Goal: Transaction & Acquisition: Book appointment/travel/reservation

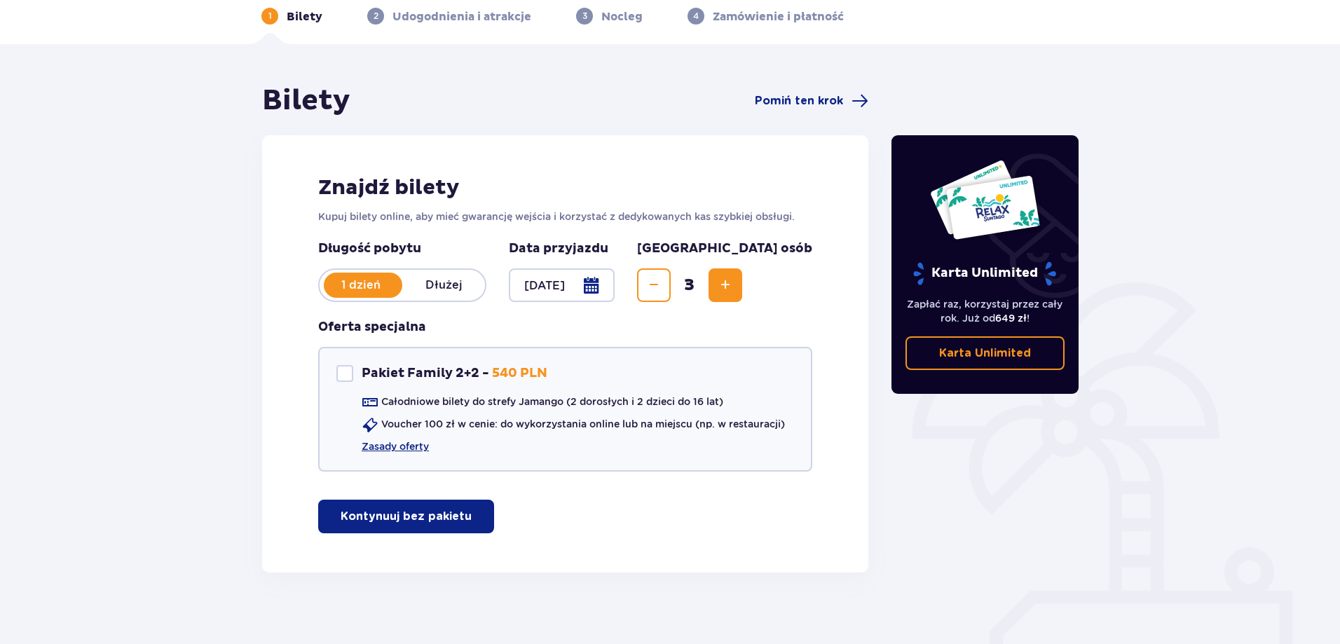
scroll to position [70, 0]
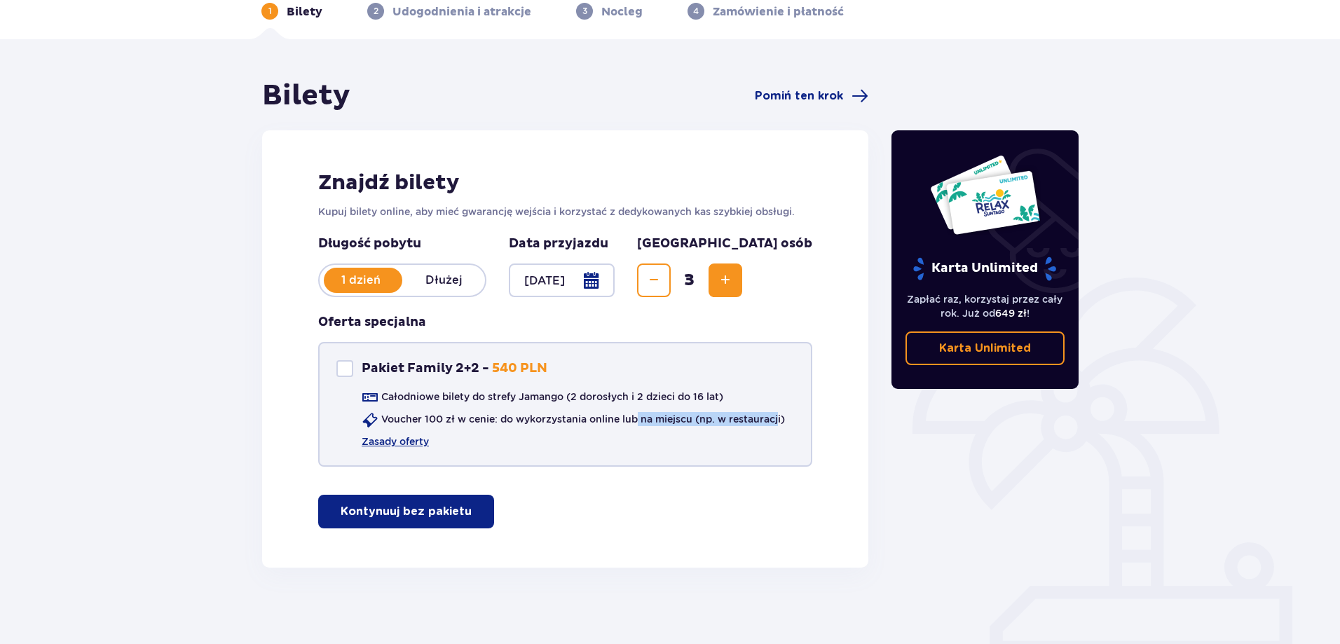
drag, startPoint x: 768, startPoint y: 421, endPoint x: 638, endPoint y: 424, distance: 130.4
click at [638, 424] on p "Voucher 100 zł w cenie: do wykorzystania online lub na miejscu (np. w restaurac…" at bounding box center [583, 419] width 404 height 14
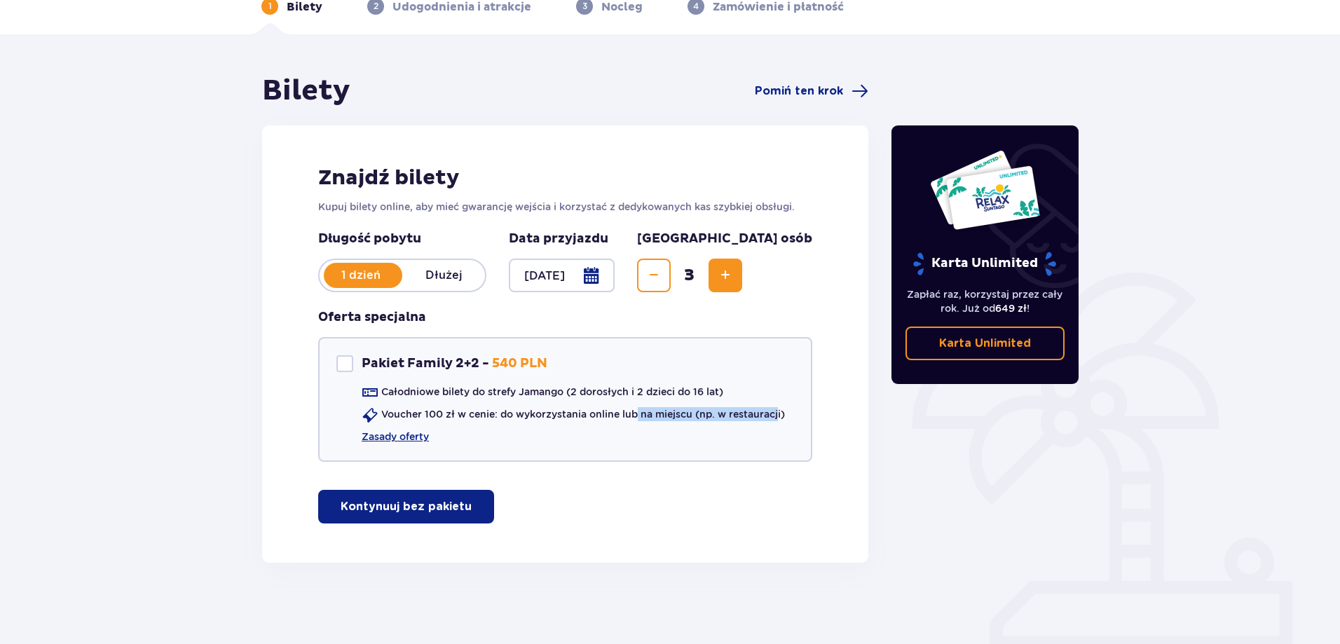
scroll to position [78, 0]
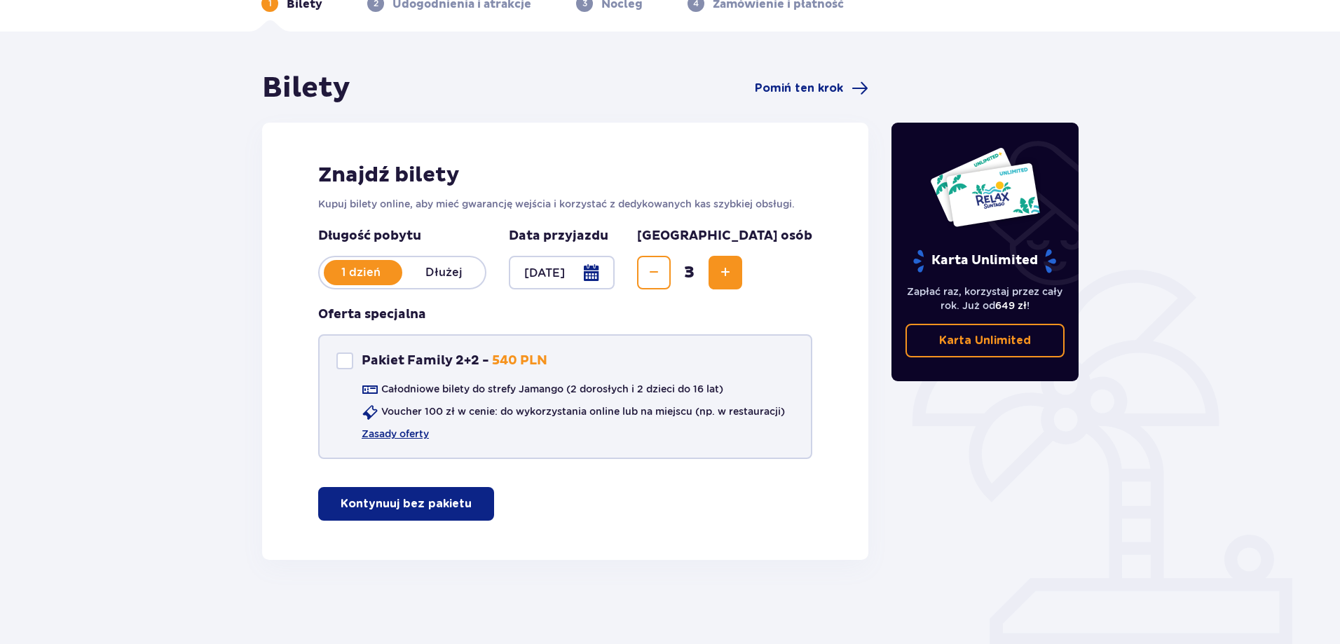
click at [375, 353] on p "Pakiet Family 2+2 -" at bounding box center [426, 361] width 128 height 17
click at [437, 353] on p "Pakiet Family 2+2 -" at bounding box center [426, 361] width 128 height 17
checkbox input "false"
click at [662, 272] on span "Decrease" at bounding box center [654, 272] width 17 height 17
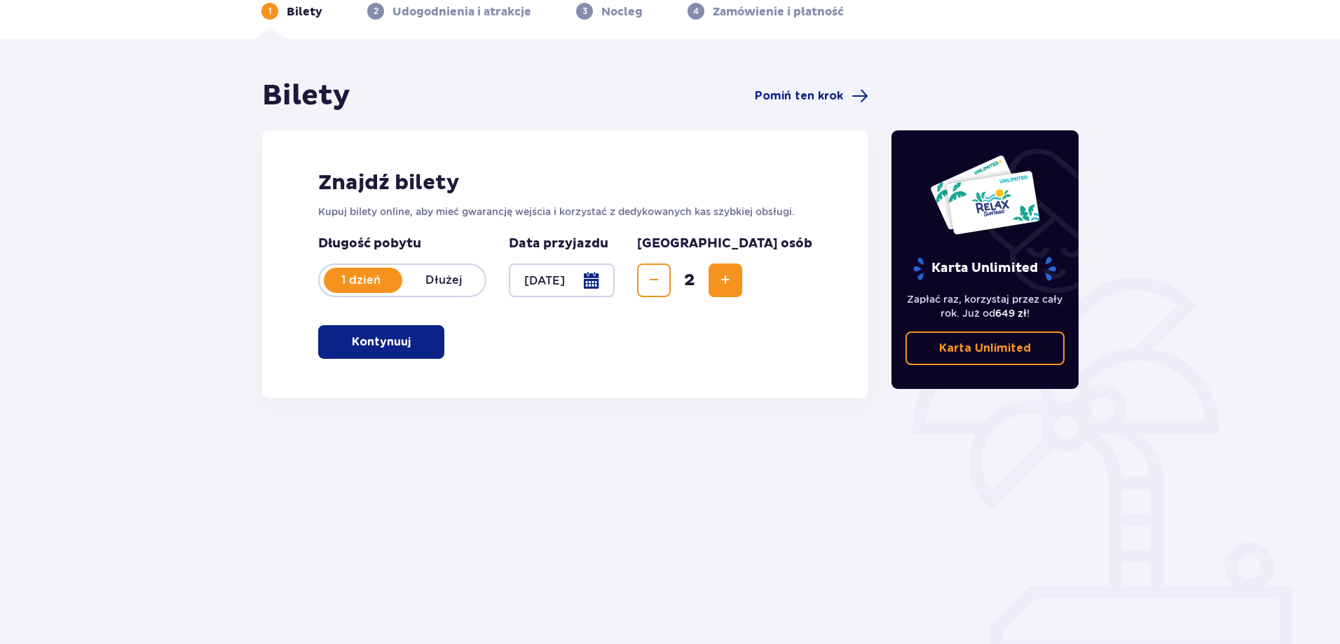
click at [734, 289] on span "Increase" at bounding box center [725, 280] width 17 height 17
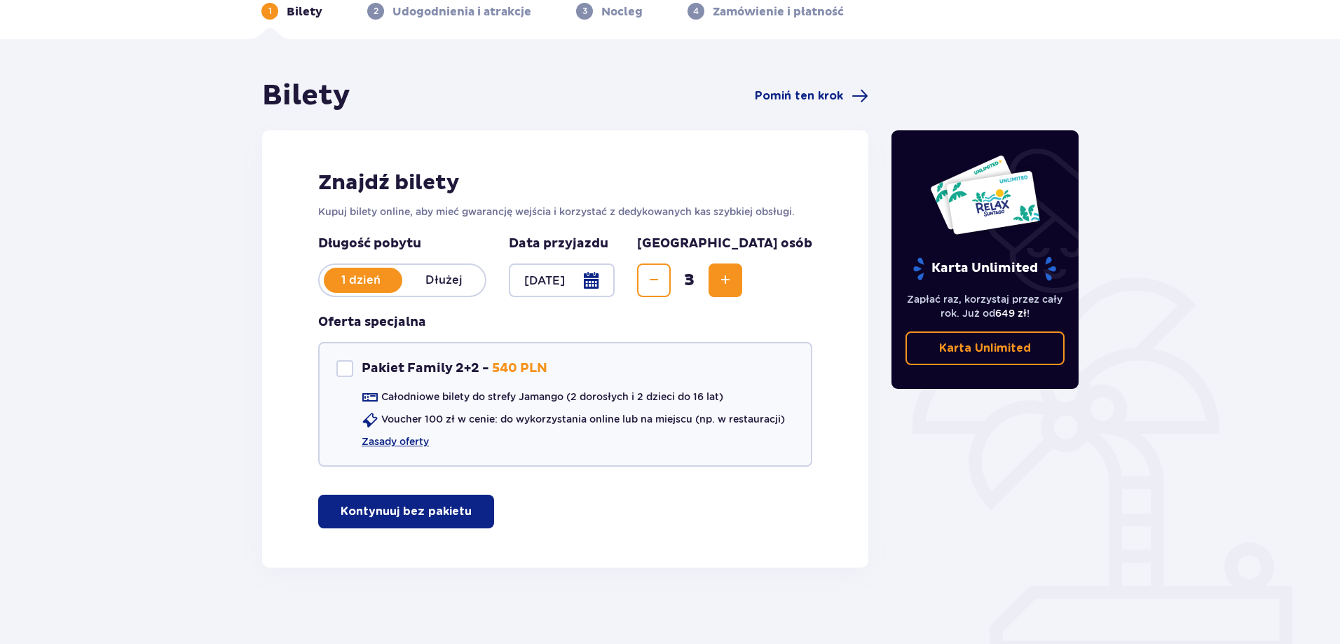
click at [425, 516] on p "Kontynuuj bez pakietu" at bounding box center [406, 511] width 131 height 15
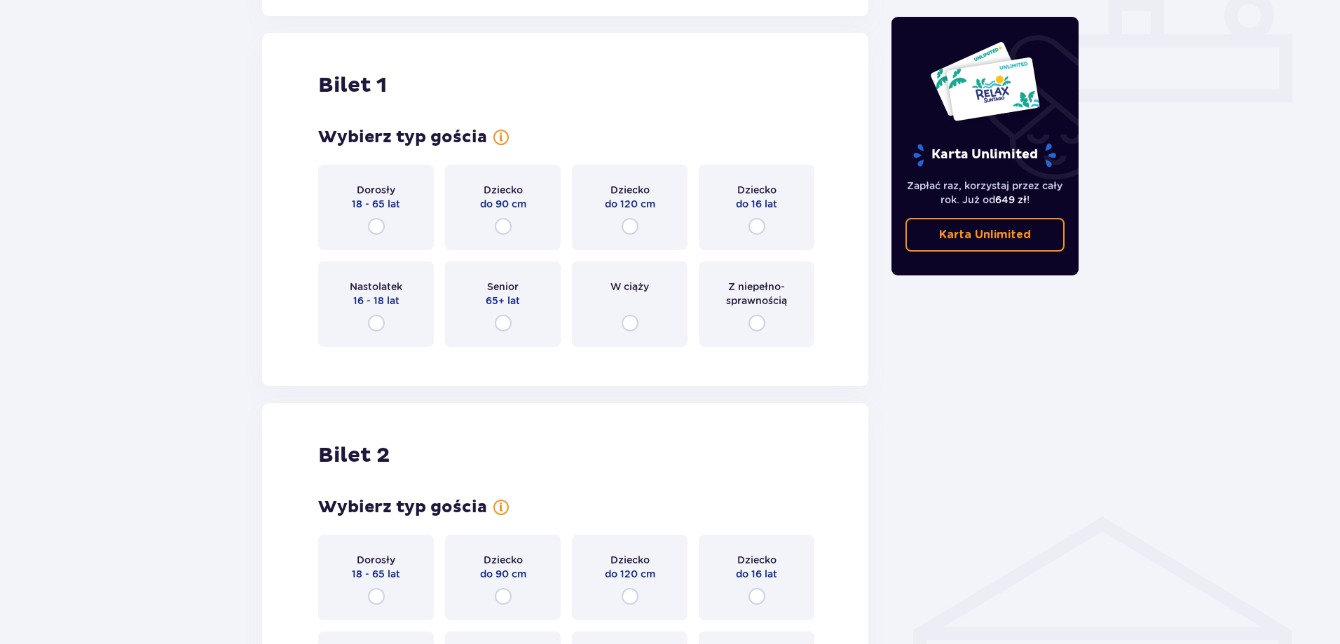
scroll to position [638, 0]
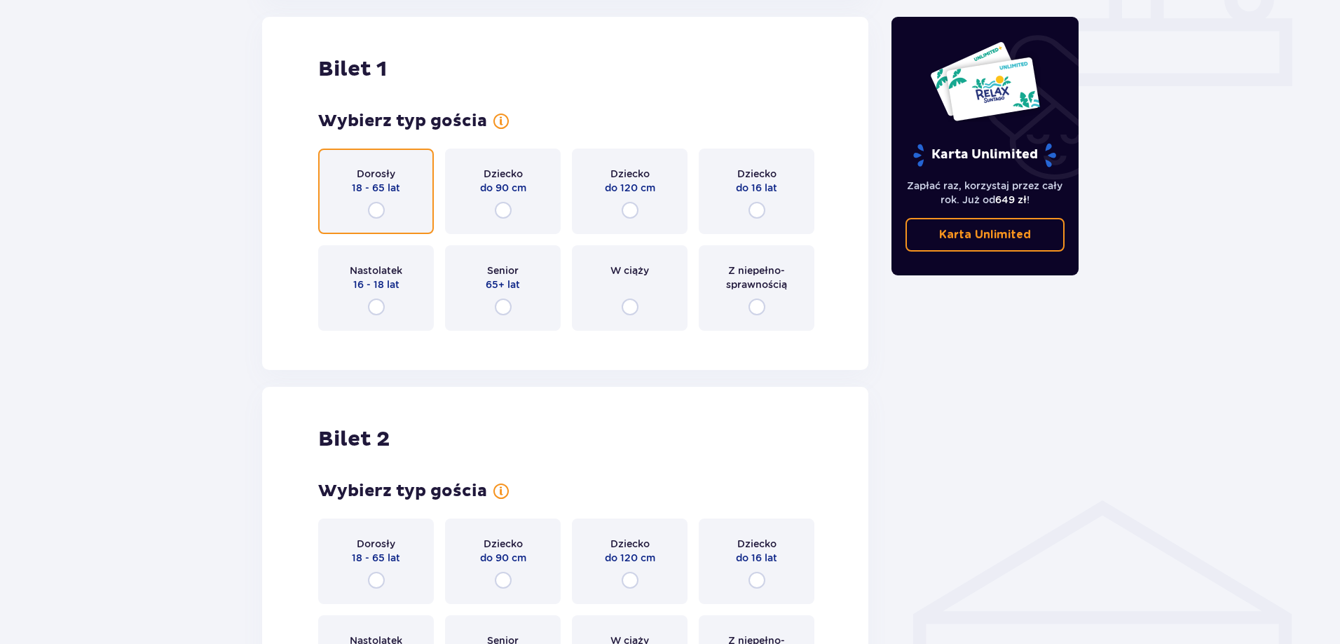
click at [377, 207] on input "radio" at bounding box center [376, 210] width 17 height 17
radio input "true"
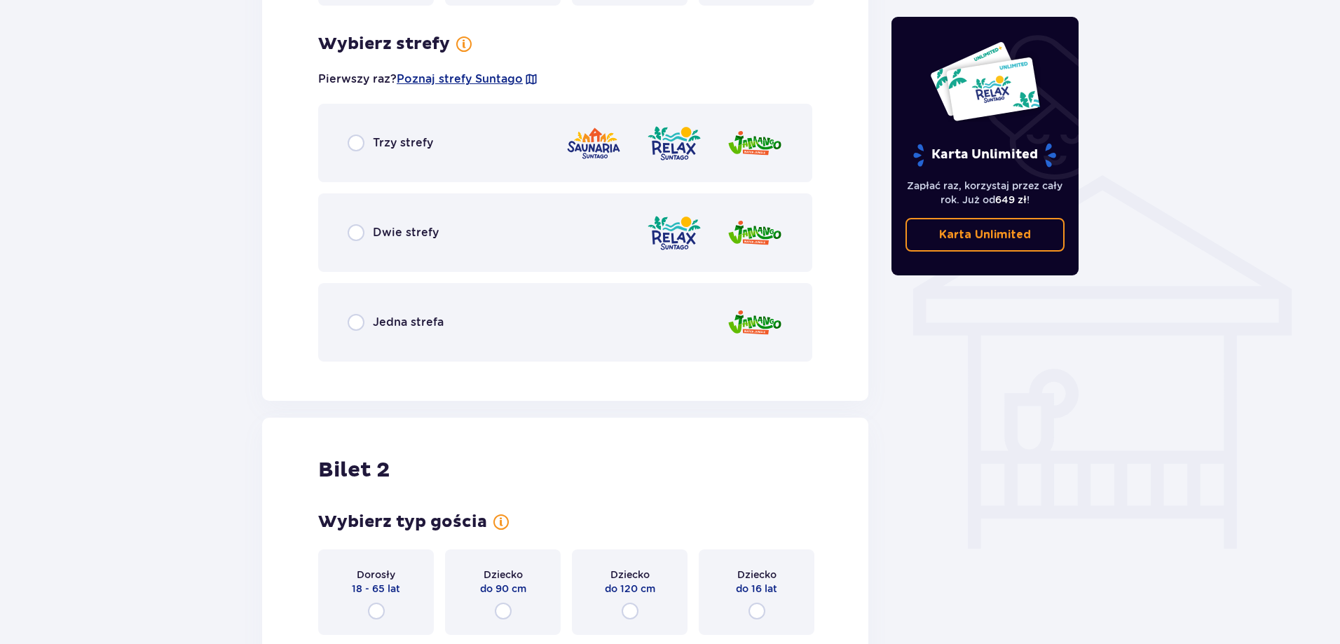
scroll to position [980, 0]
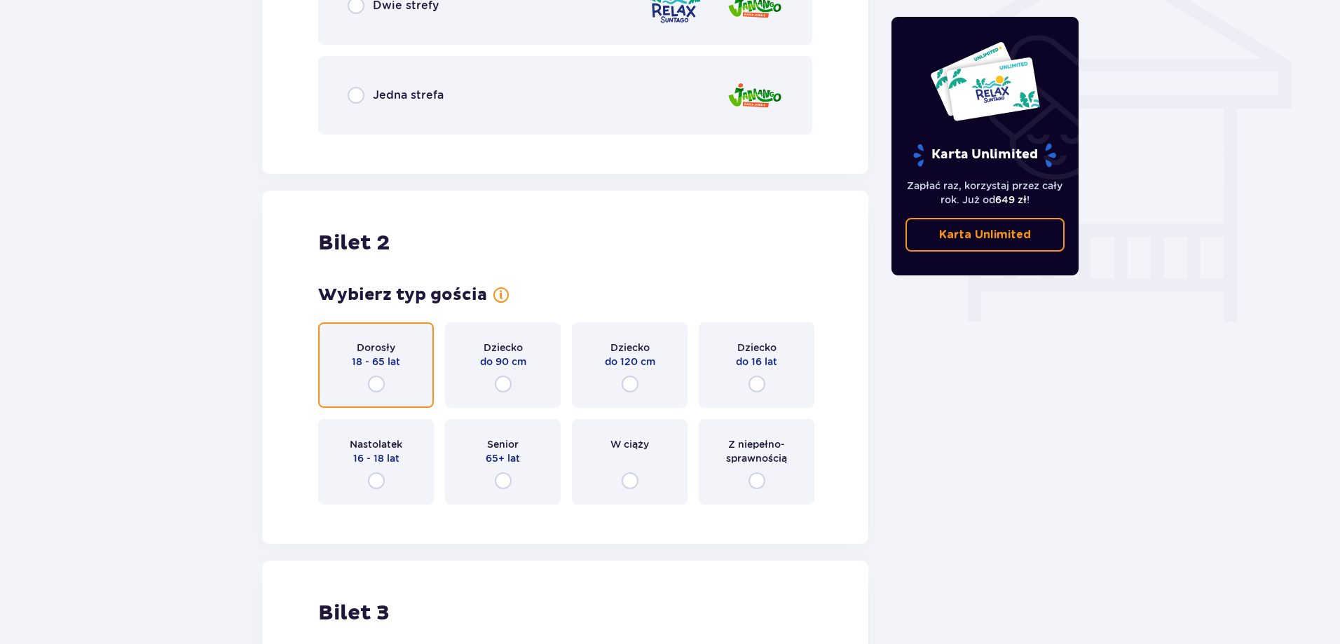
click at [369, 386] on input "radio" at bounding box center [376, 384] width 17 height 17
radio input "true"
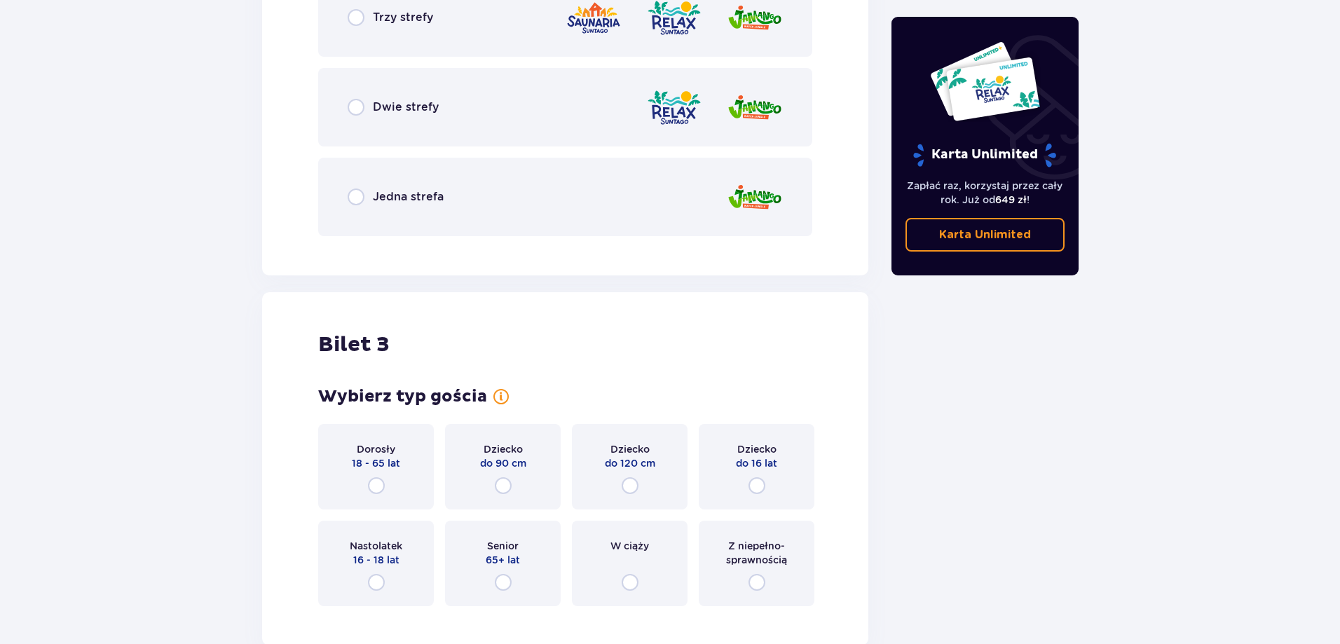
scroll to position [1846, 0]
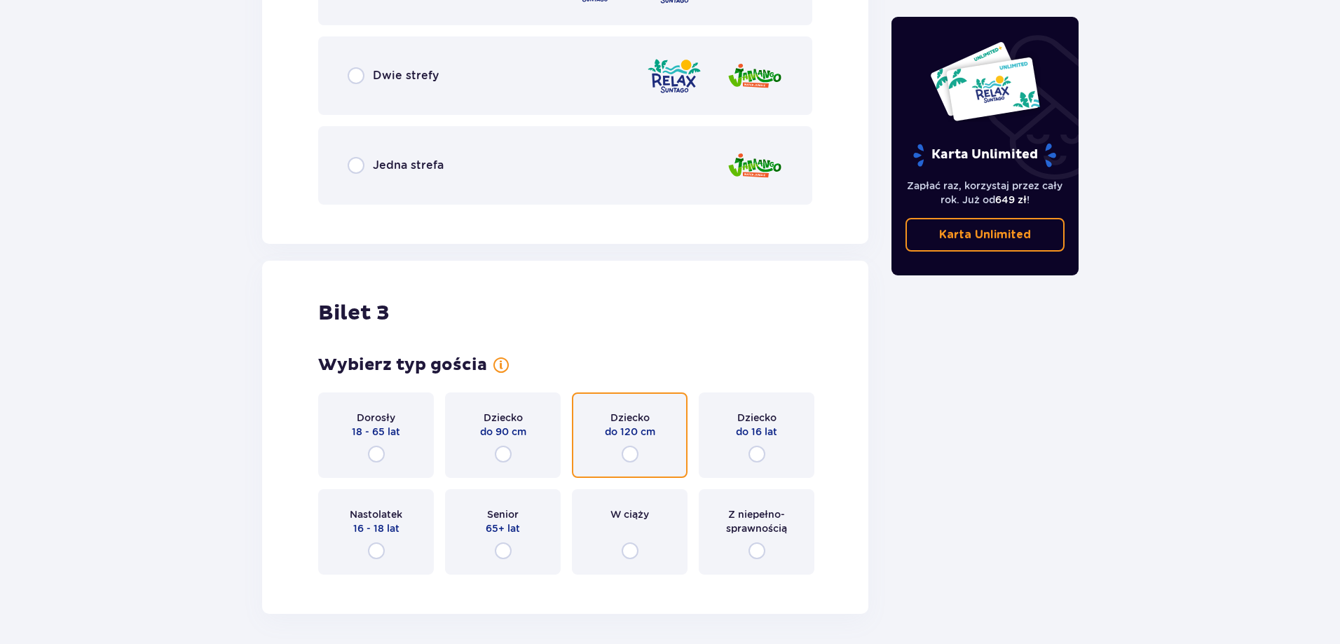
click at [638, 458] on input "radio" at bounding box center [630, 454] width 17 height 17
radio input "true"
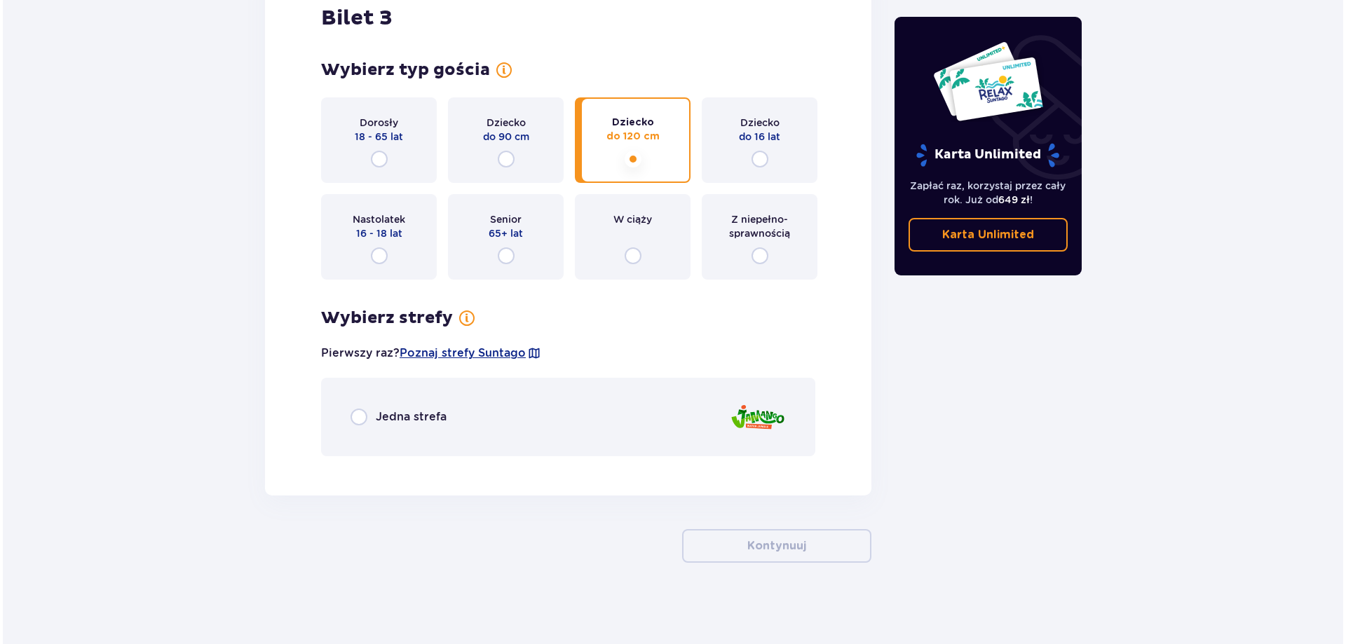
scroll to position [2144, 0]
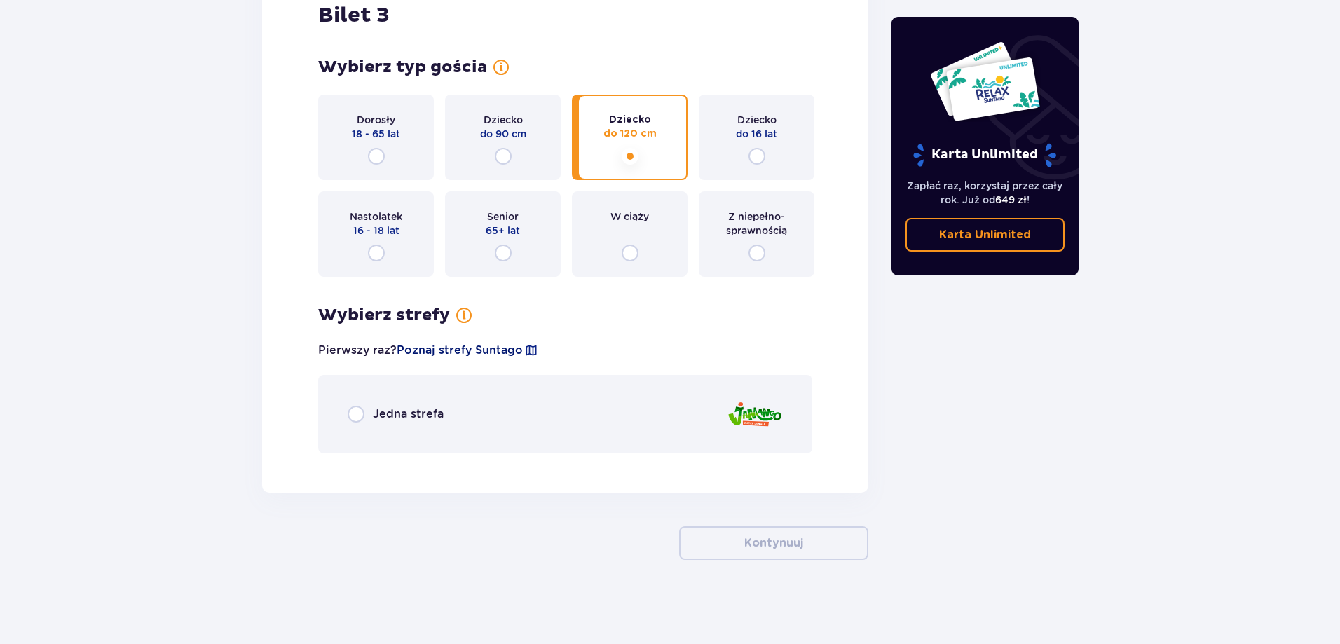
click at [499, 348] on span "Poznaj strefy Suntago" at bounding box center [460, 350] width 126 height 15
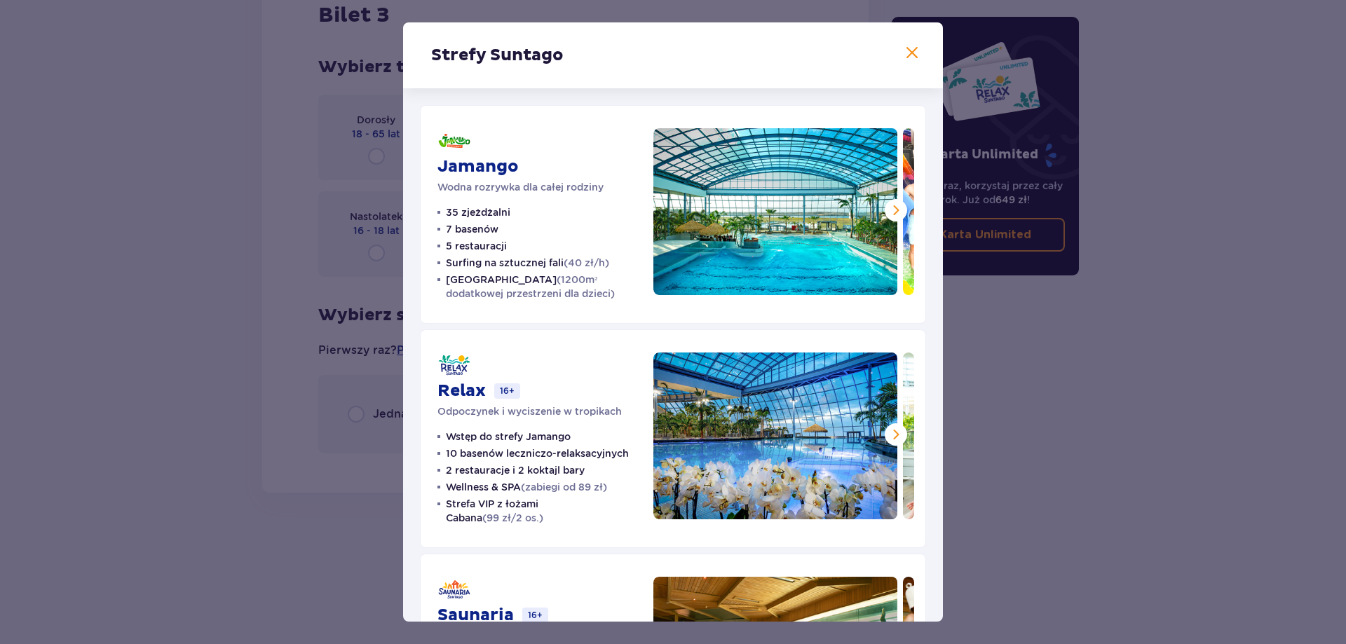
click at [221, 346] on div "Strefy Suntago Jamango Wodna rozrywka dla całej rodziny 35 zjeżdżalni 7 basenów…" at bounding box center [673, 322] width 1346 height 644
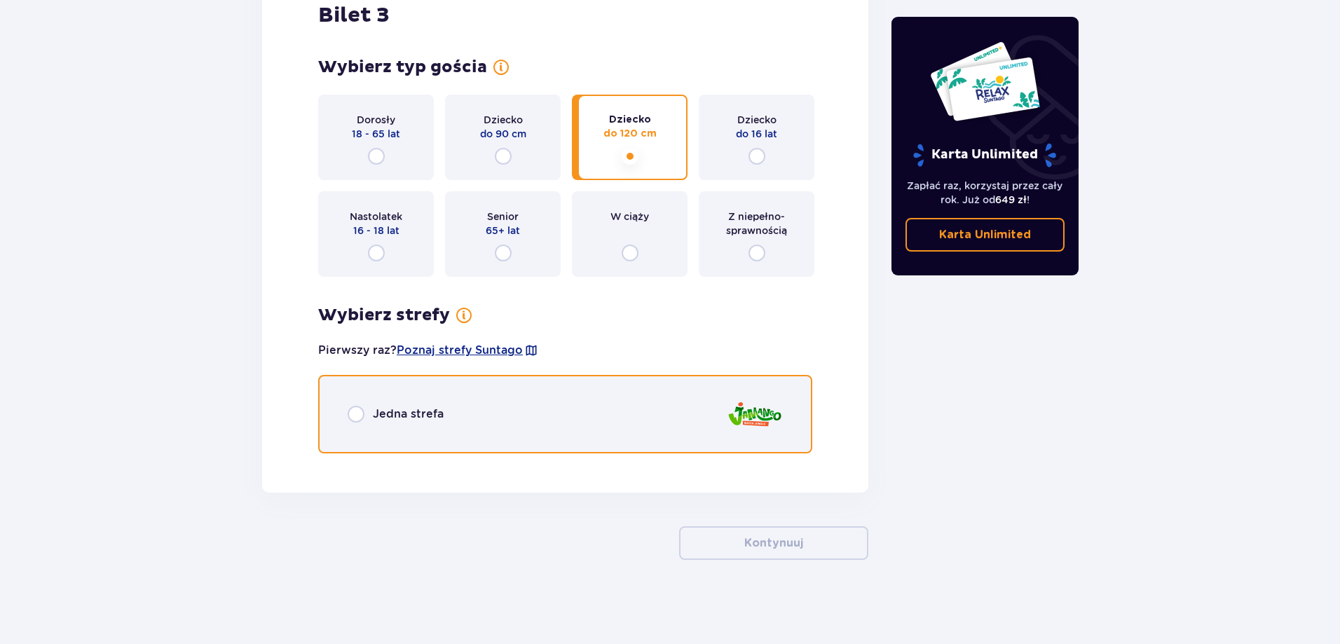
click at [353, 415] on input "radio" at bounding box center [356, 414] width 17 height 17
radio input "true"
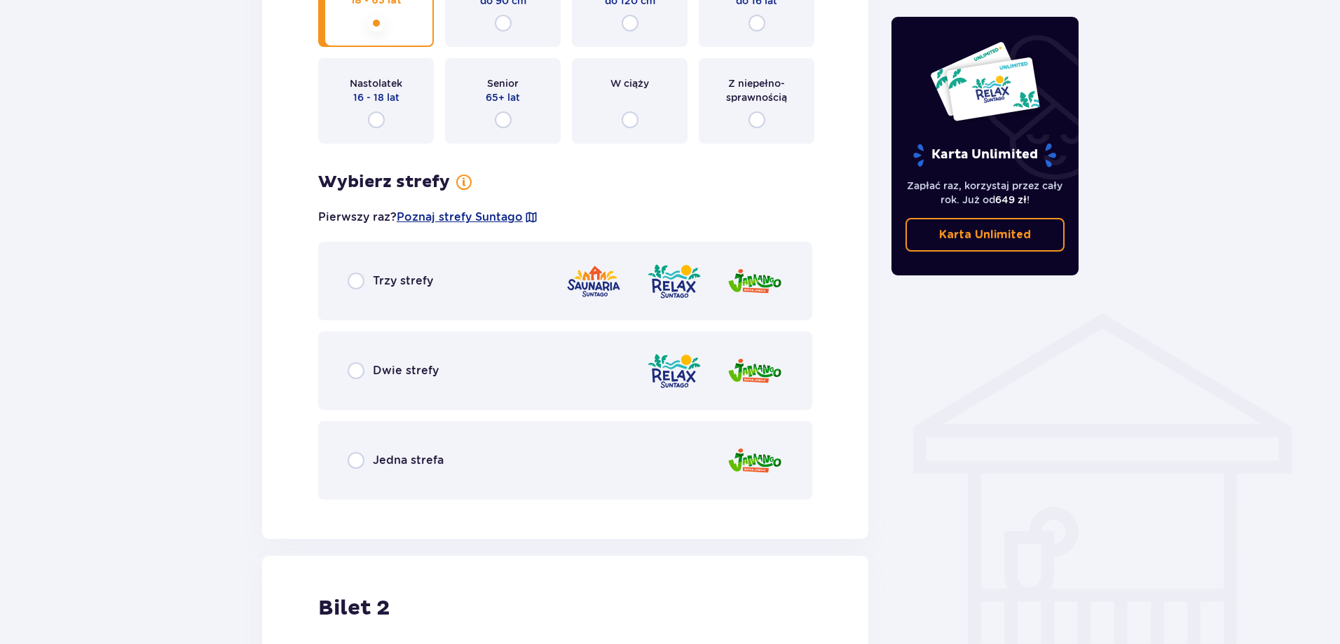
scroll to position [935, 0]
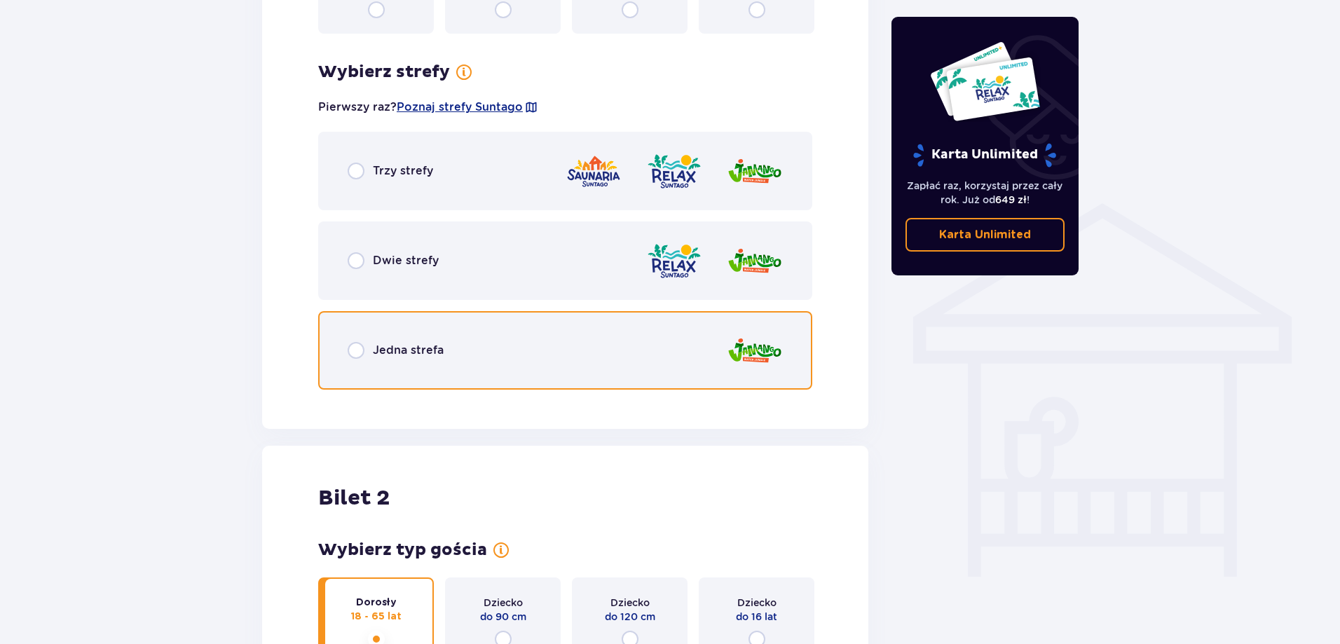
click at [357, 355] on input "radio" at bounding box center [356, 350] width 17 height 17
radio input "true"
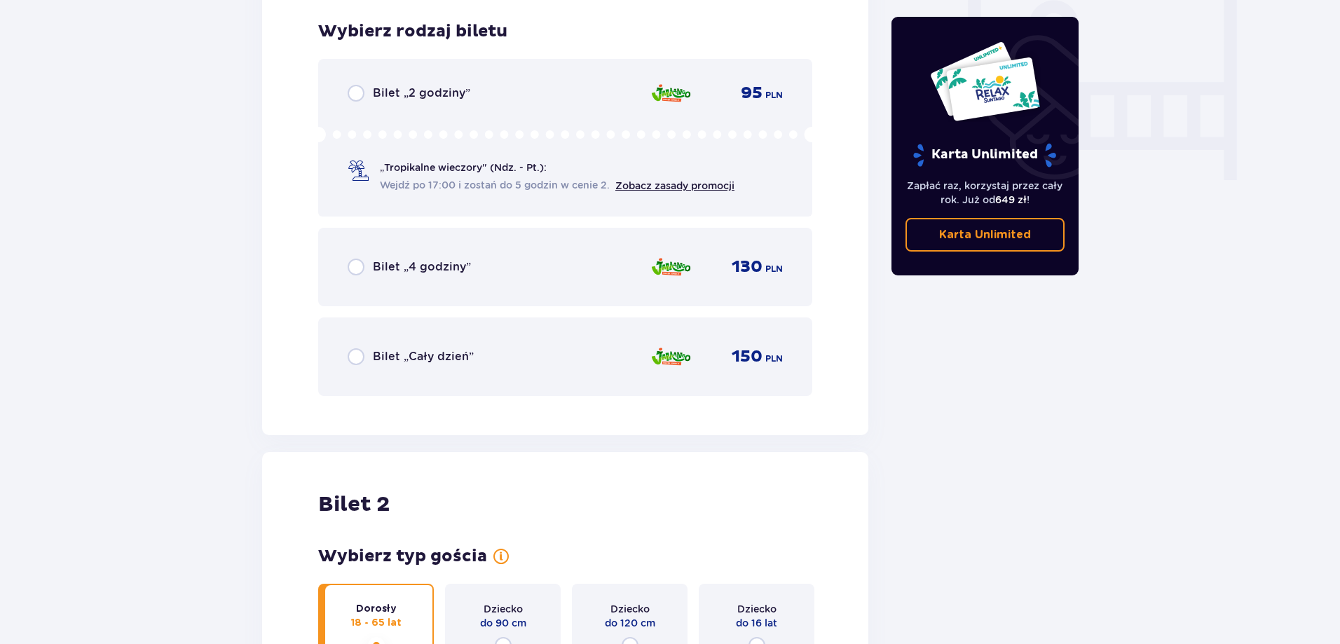
scroll to position [1336, 0]
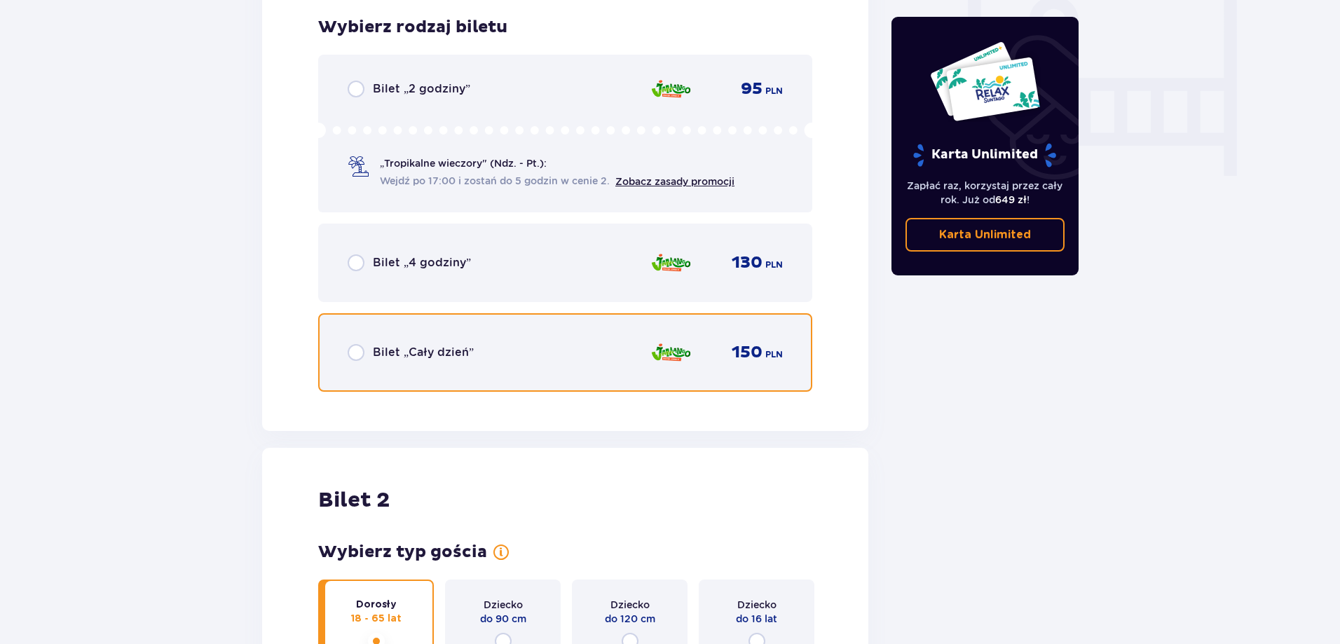
click at [359, 355] on input "radio" at bounding box center [356, 352] width 17 height 17
radio input "true"
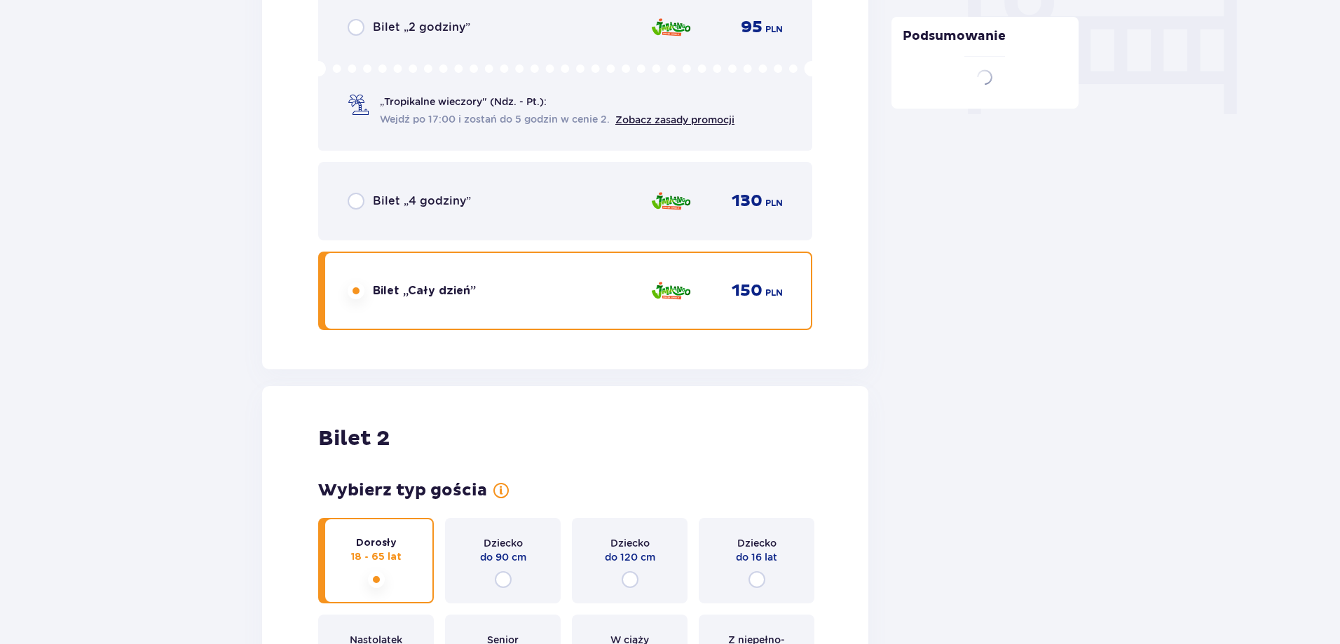
scroll to position [1767, 0]
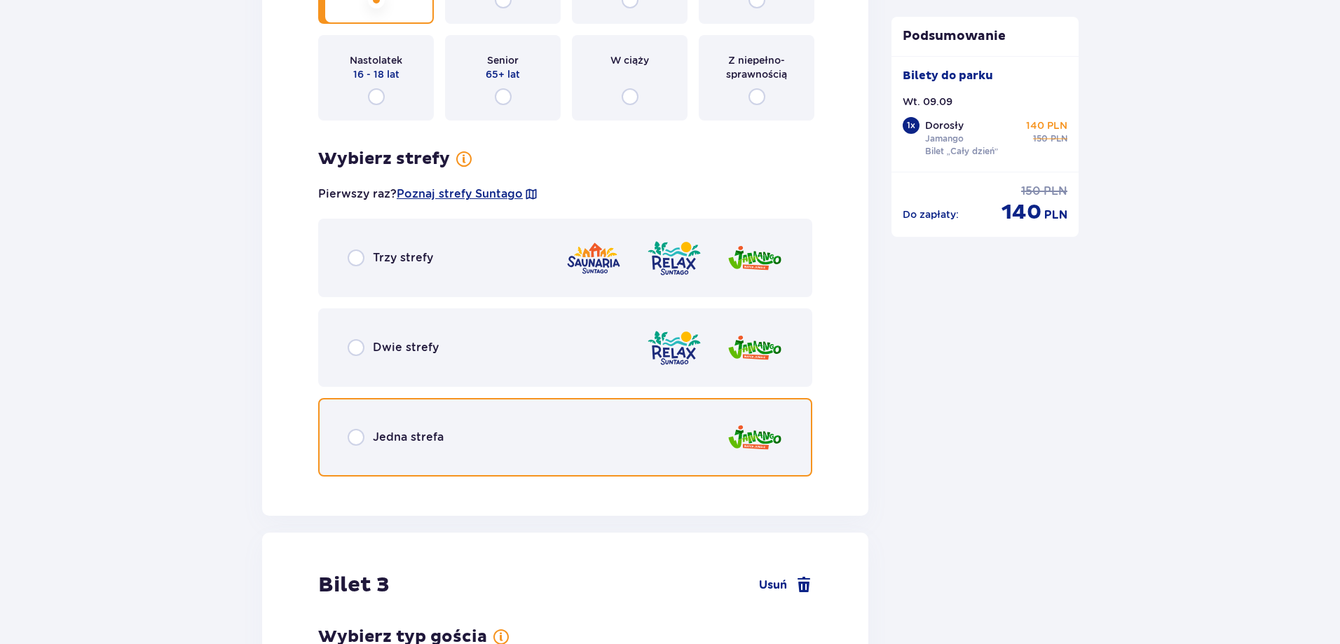
click at [357, 443] on input "radio" at bounding box center [356, 437] width 17 height 17
radio input "true"
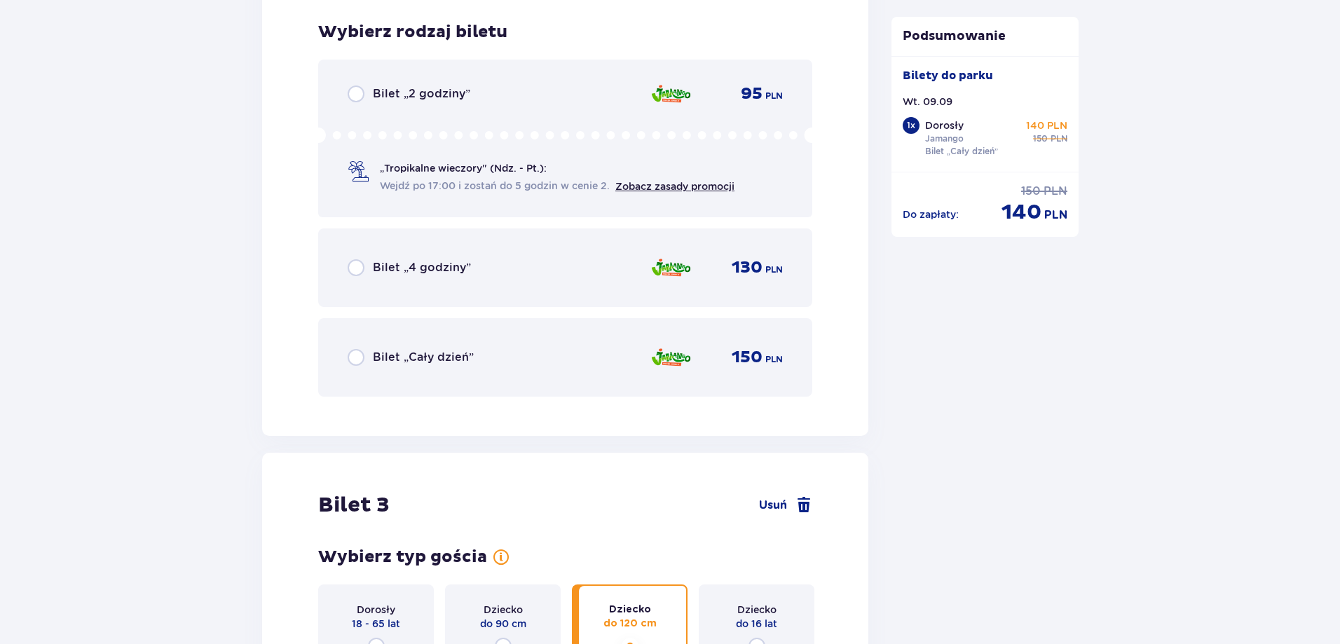
scroll to position [2465, 0]
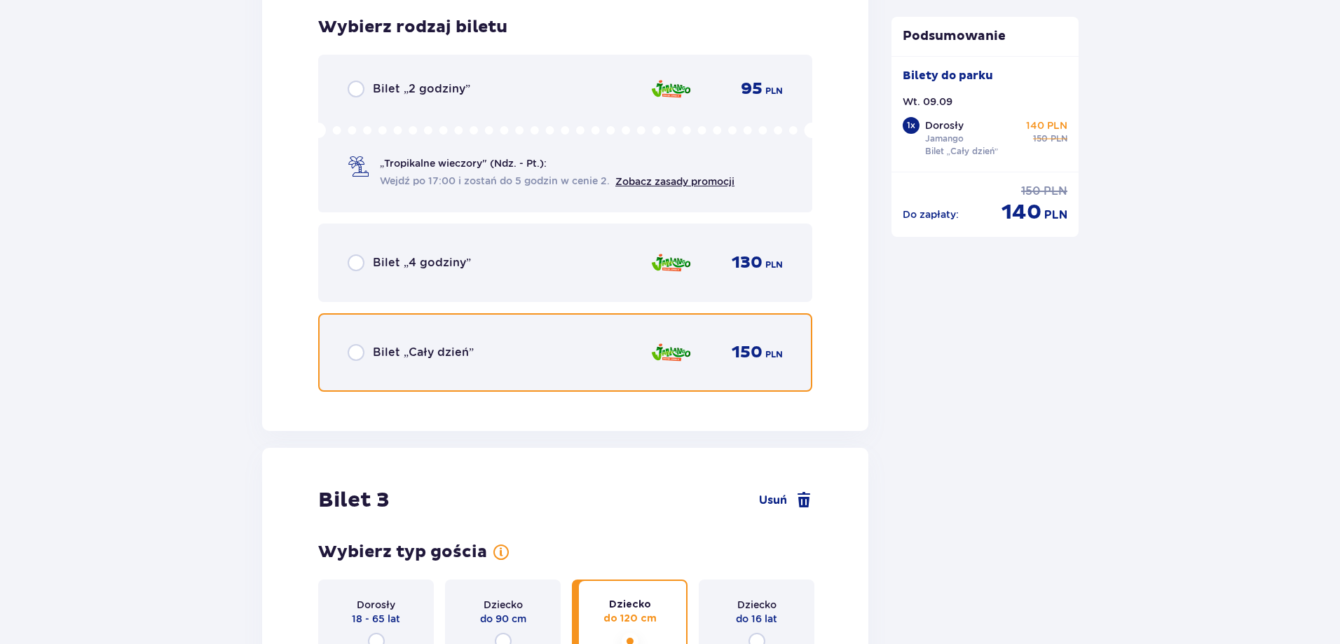
click at [355, 355] on input "radio" at bounding box center [356, 352] width 17 height 17
radio input "true"
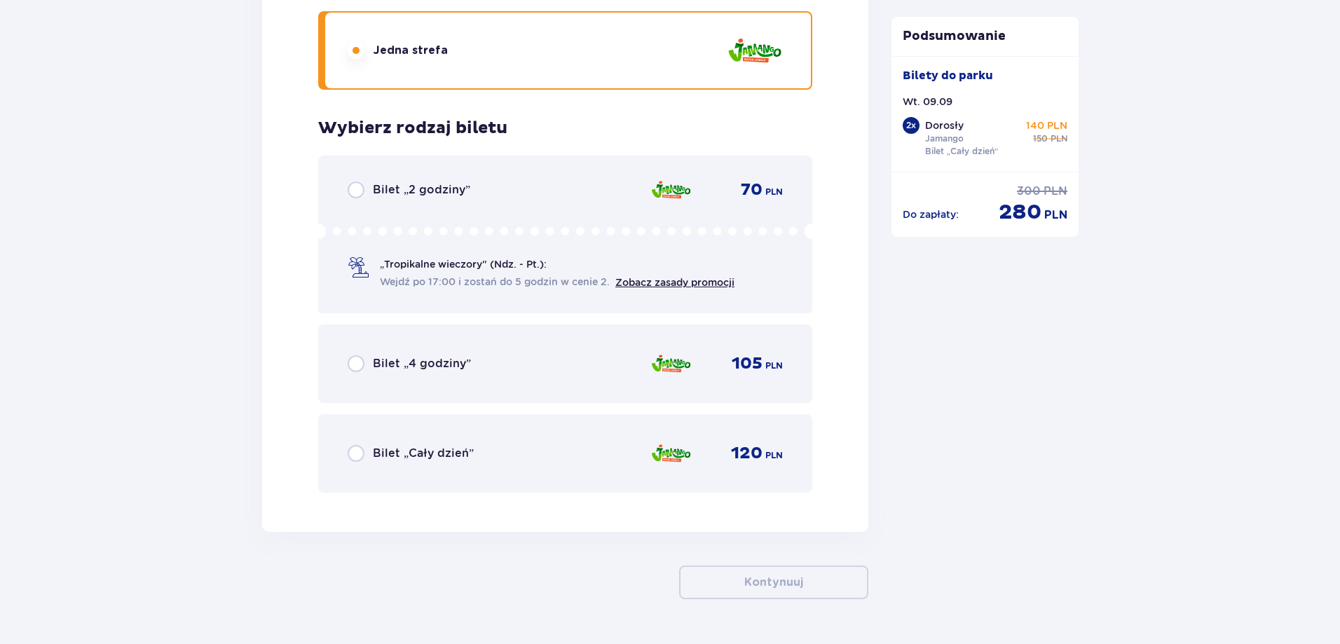
scroll to position [3317, 0]
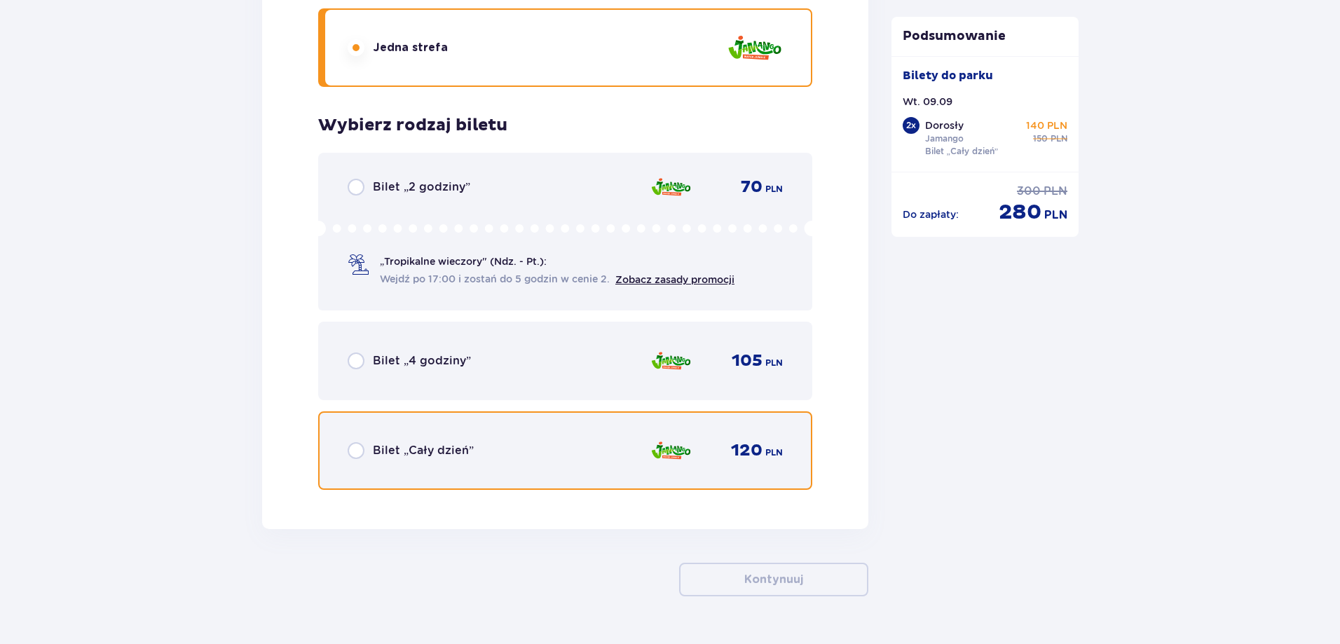
click at [357, 451] on input "radio" at bounding box center [356, 450] width 17 height 17
radio input "true"
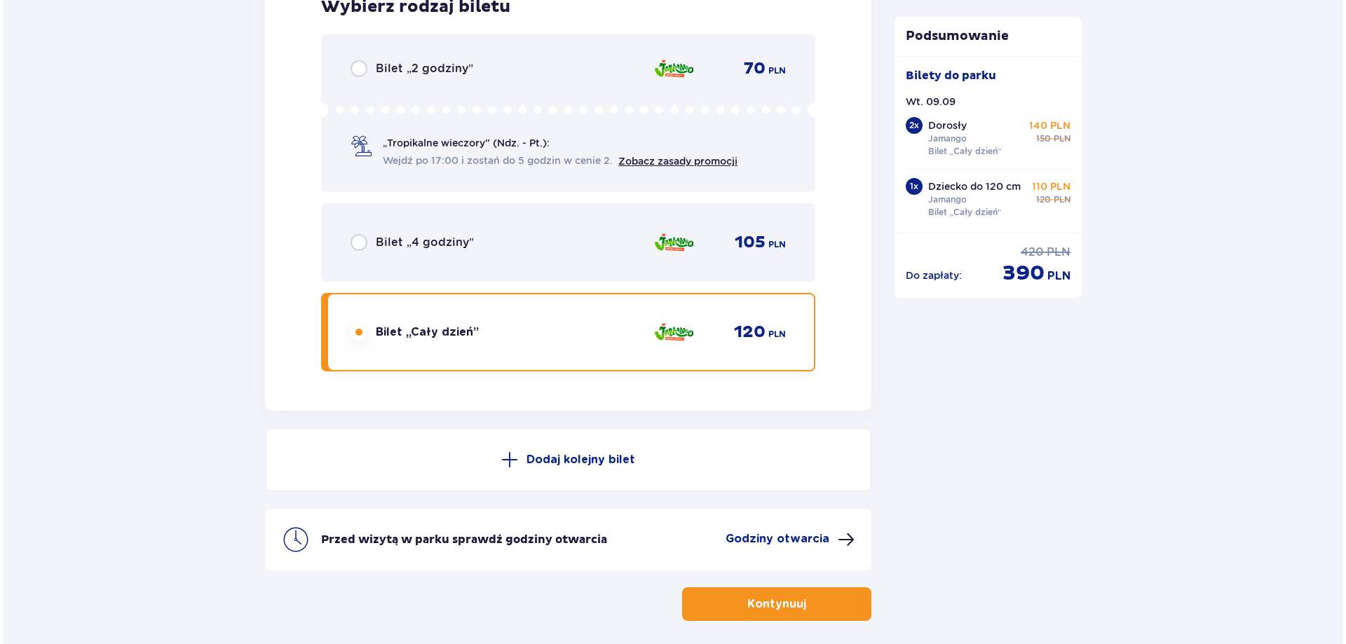
scroll to position [3496, 0]
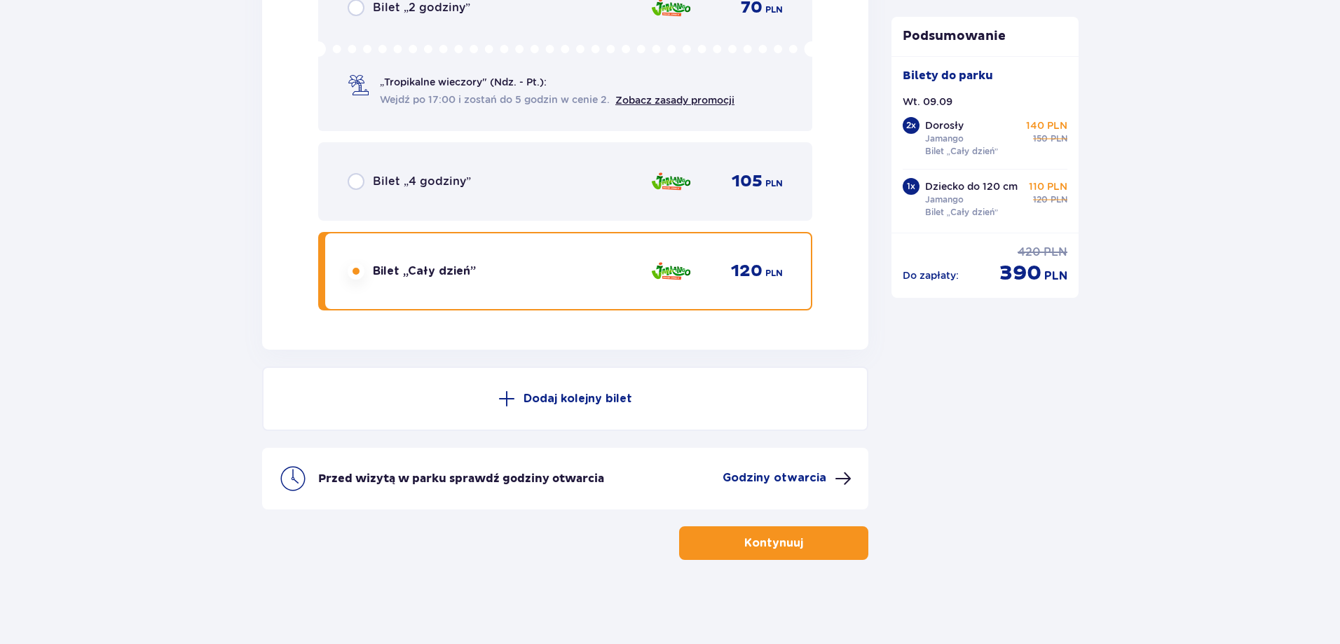
click at [805, 479] on p "Godziny otwarcia" at bounding box center [775, 477] width 104 height 15
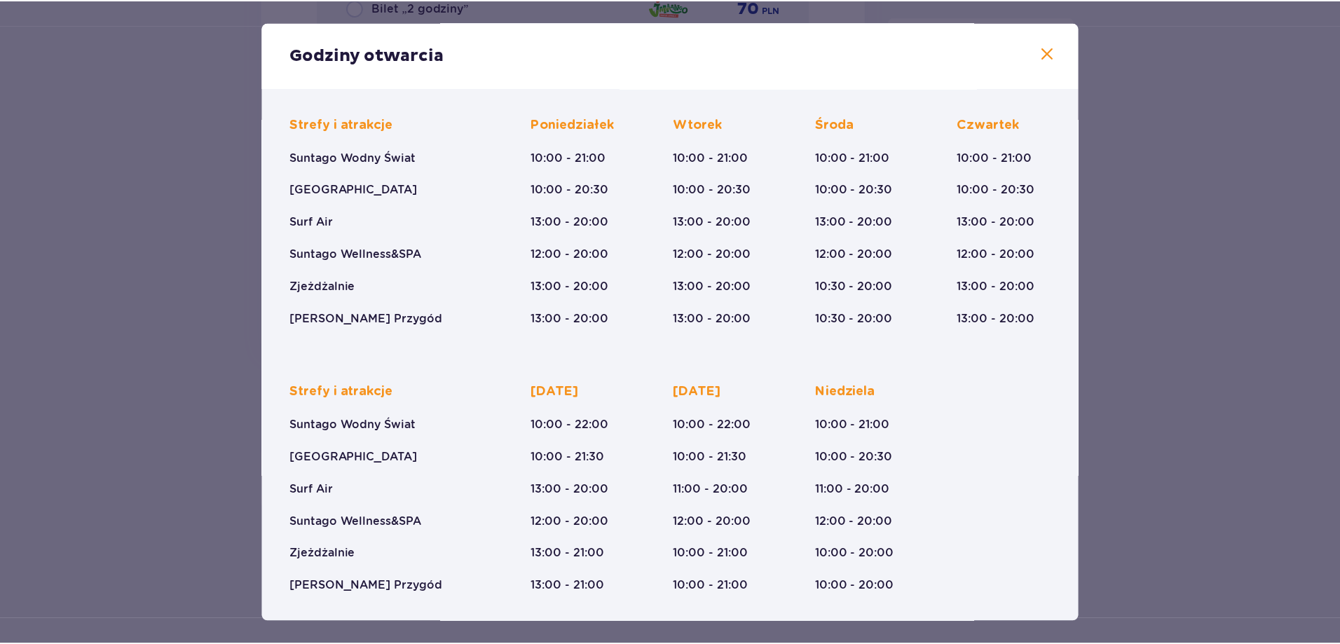
scroll to position [83, 0]
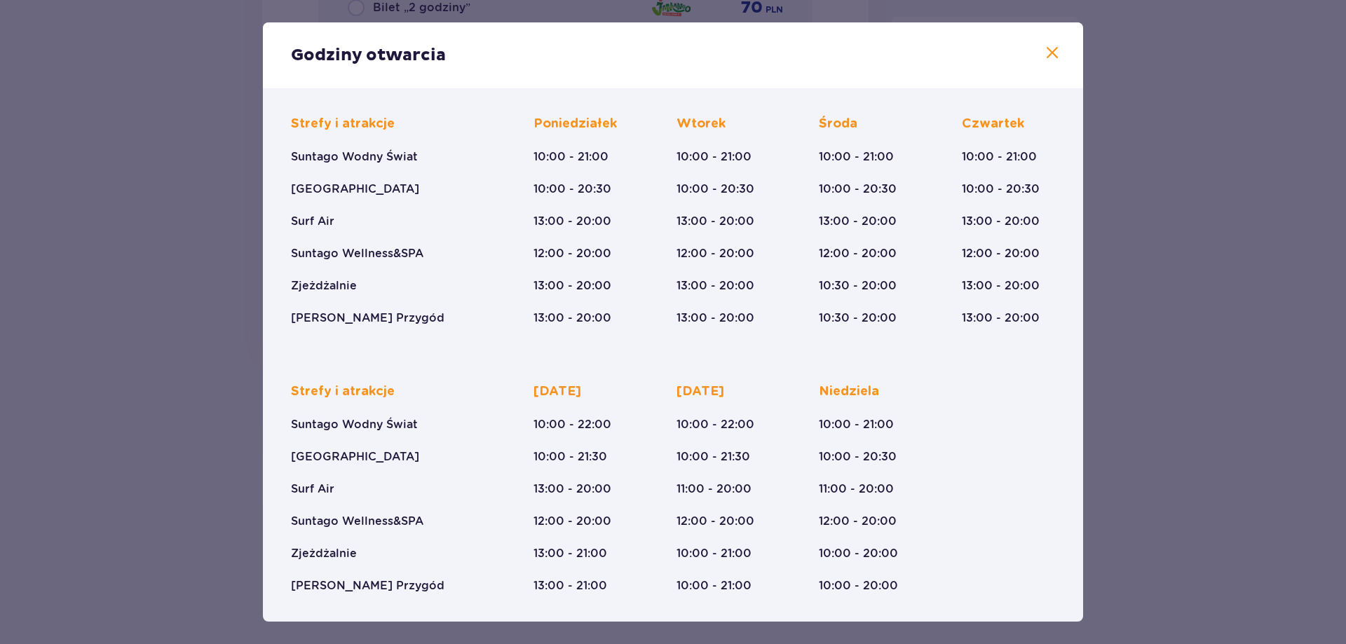
click at [1049, 55] on span at bounding box center [1052, 53] width 17 height 17
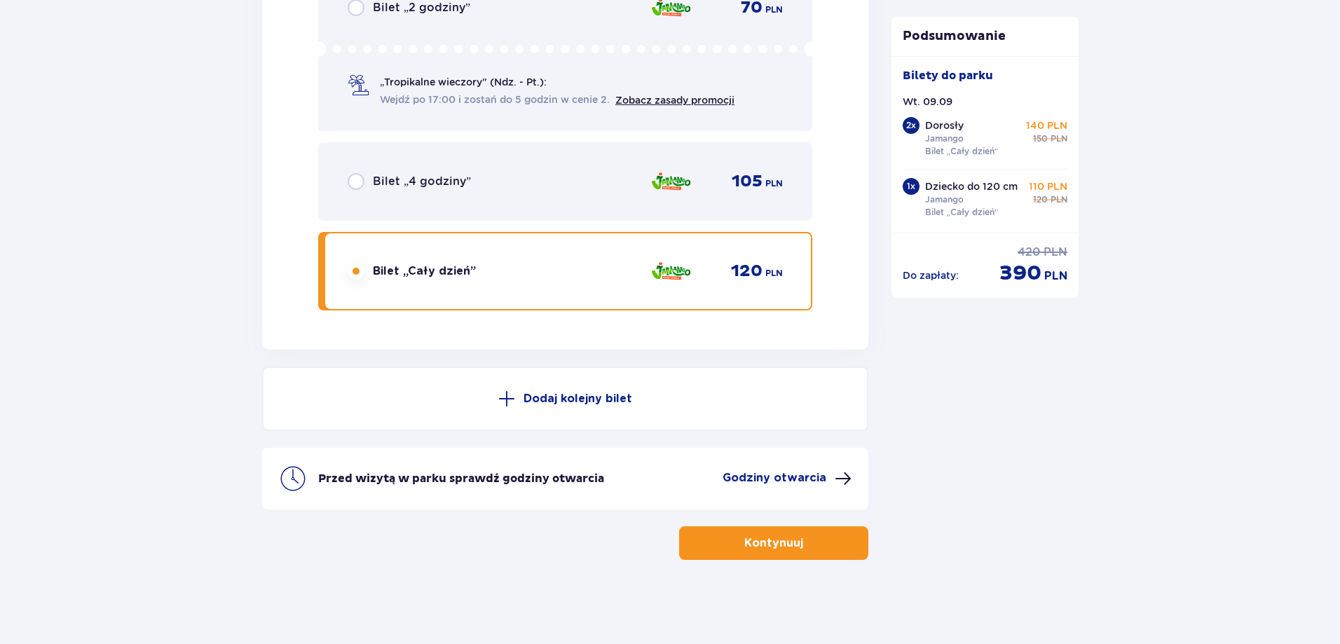
click at [819, 552] on button "Kontynuuj" at bounding box center [773, 543] width 189 height 34
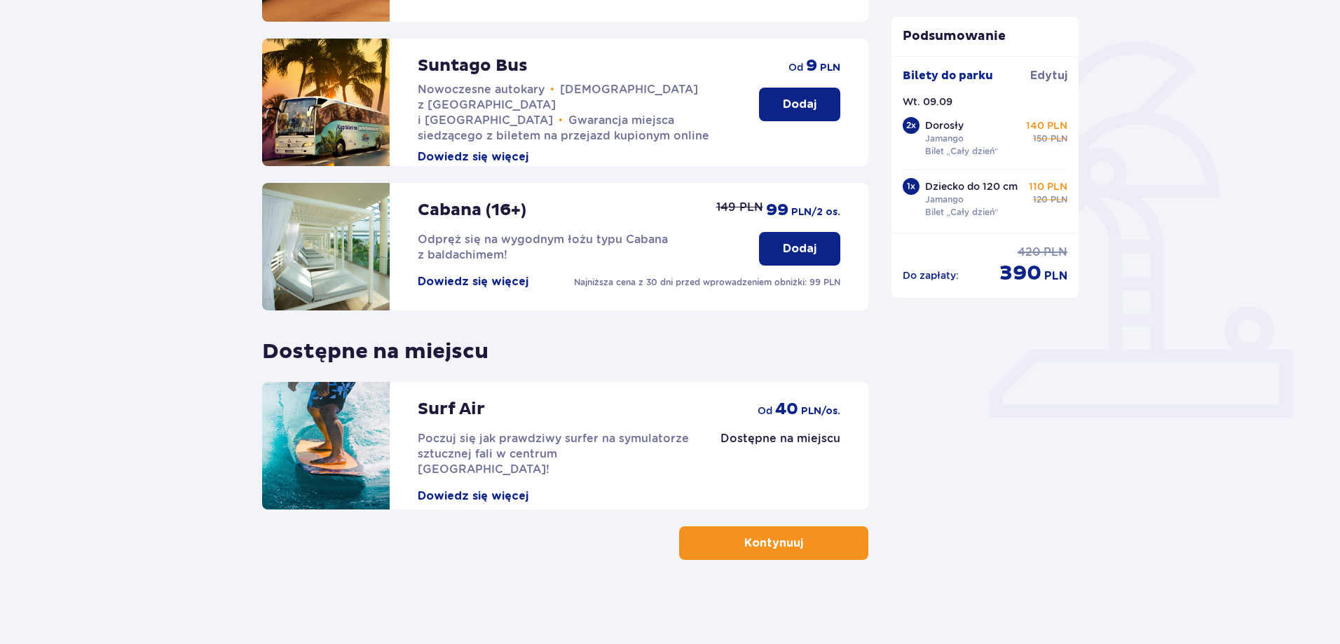
click at [752, 544] on p "Kontynuuj" at bounding box center [773, 543] width 59 height 15
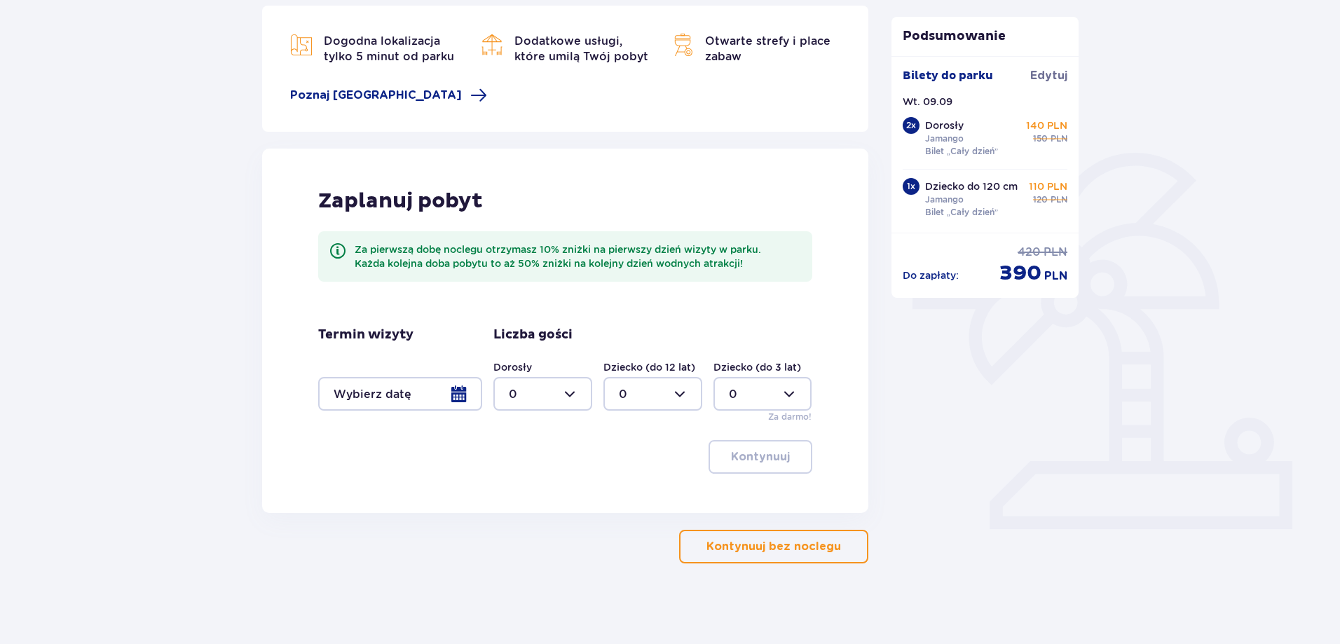
scroll to position [198, 0]
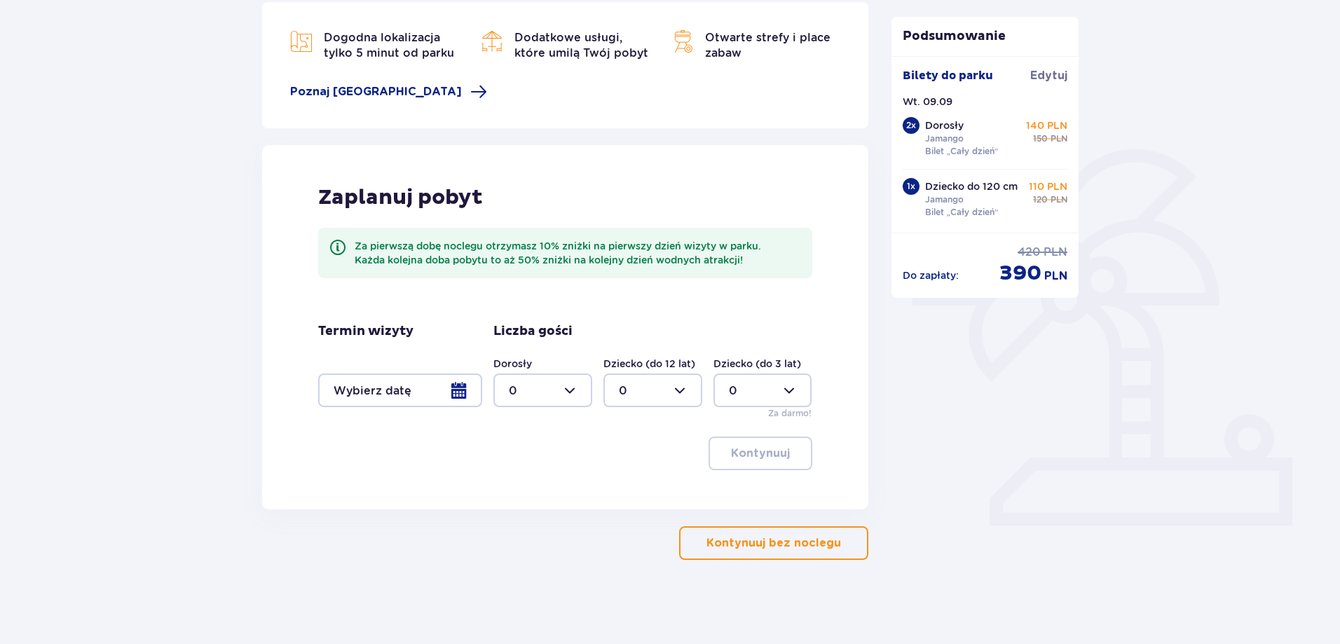
click at [552, 402] on div at bounding box center [542, 391] width 99 height 34
click at [531, 486] on div "2" at bounding box center [543, 491] width 68 height 15
type input "2"
click at [689, 391] on div at bounding box center [653, 391] width 99 height 34
click at [628, 461] on div "1" at bounding box center [653, 462] width 68 height 15
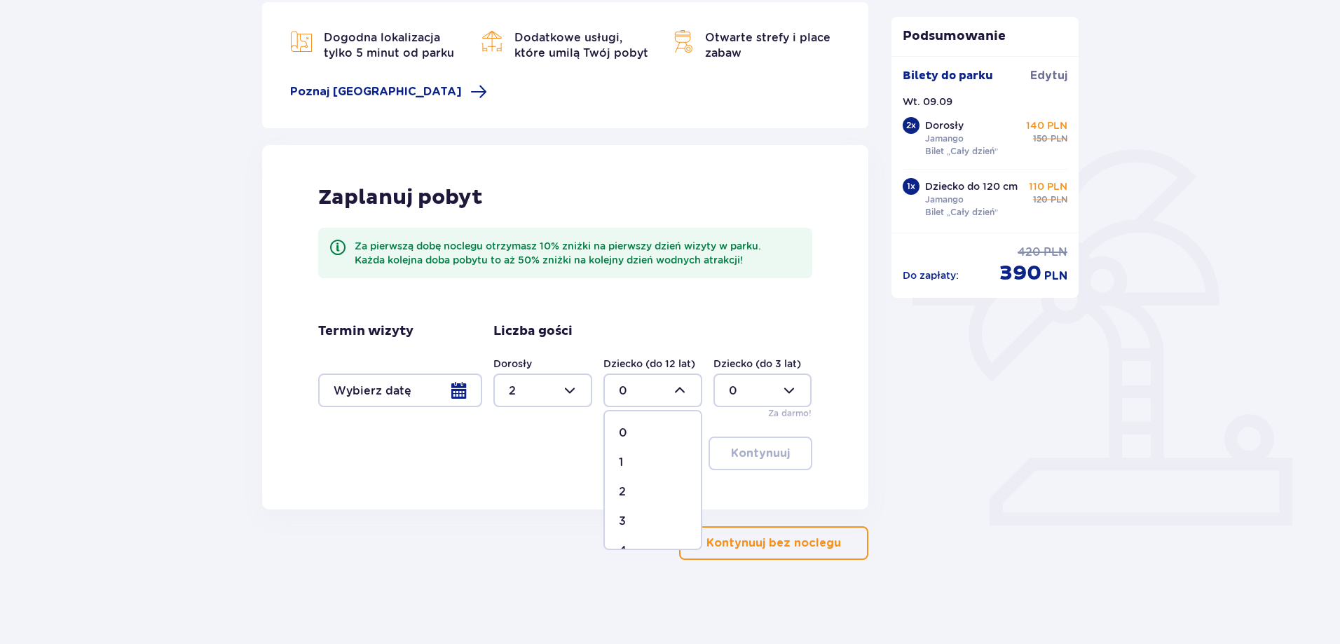
type input "1"
click at [455, 393] on div at bounding box center [400, 391] width 164 height 34
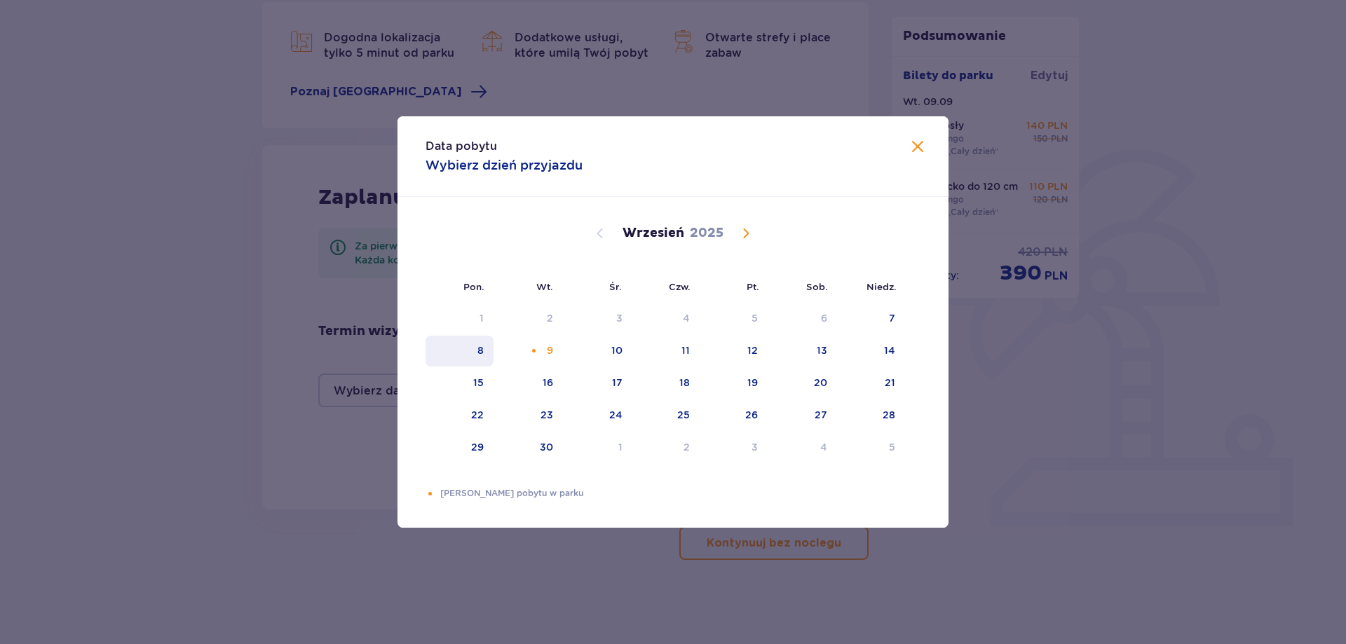
click at [479, 355] on div "8" at bounding box center [480, 350] width 6 height 14
click at [553, 361] on div "9" at bounding box center [527, 351] width 69 height 31
type input "[DATE] - [DATE]"
type input "0"
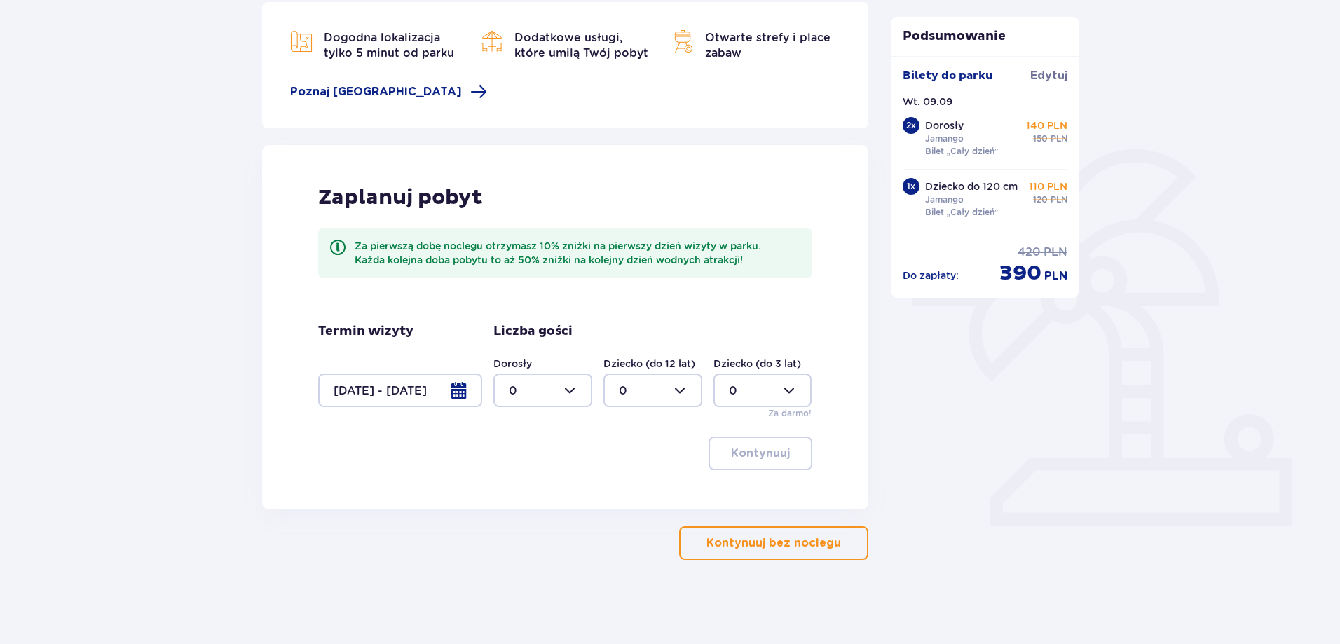
click at [476, 391] on div at bounding box center [400, 391] width 164 height 34
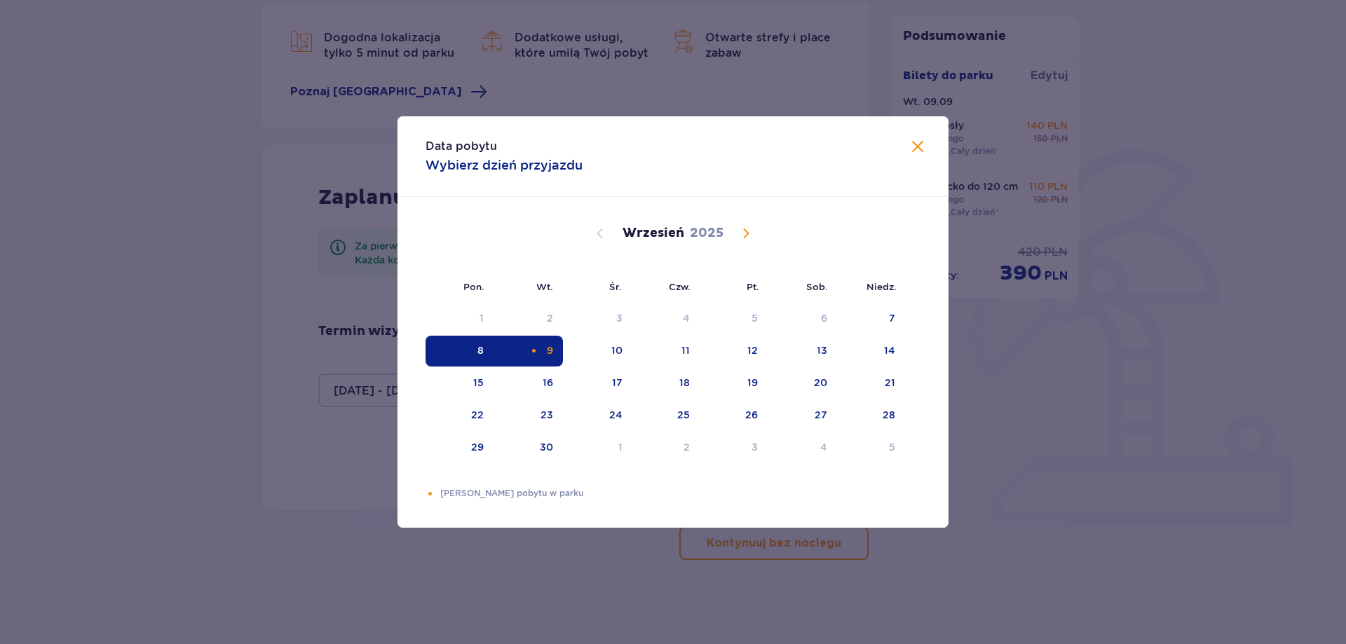
click at [540, 349] on div "9" at bounding box center [527, 351] width 69 height 31
click at [627, 344] on div "10" at bounding box center [597, 351] width 69 height 31
type input "[DATE] - [DATE]"
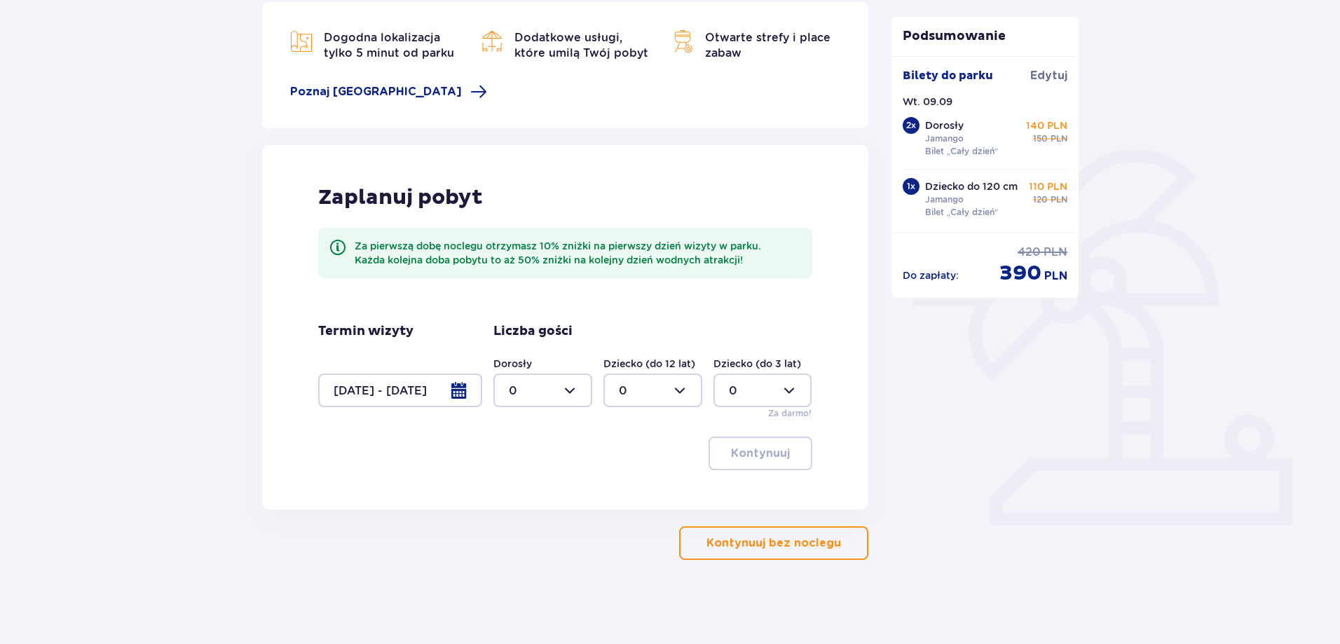
click at [552, 398] on div at bounding box center [542, 391] width 99 height 34
click at [524, 495] on div "2" at bounding box center [543, 491] width 68 height 15
type input "2"
click at [653, 393] on div at bounding box center [653, 391] width 99 height 34
click at [627, 458] on div "1" at bounding box center [653, 462] width 68 height 15
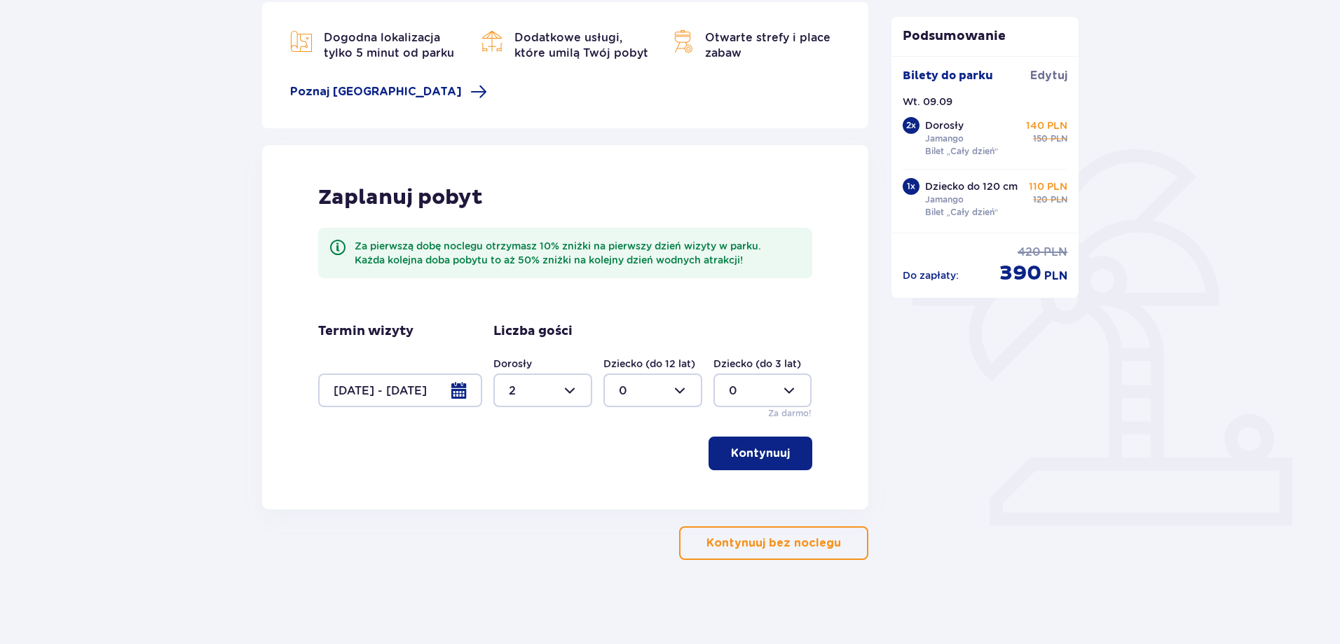
type input "1"
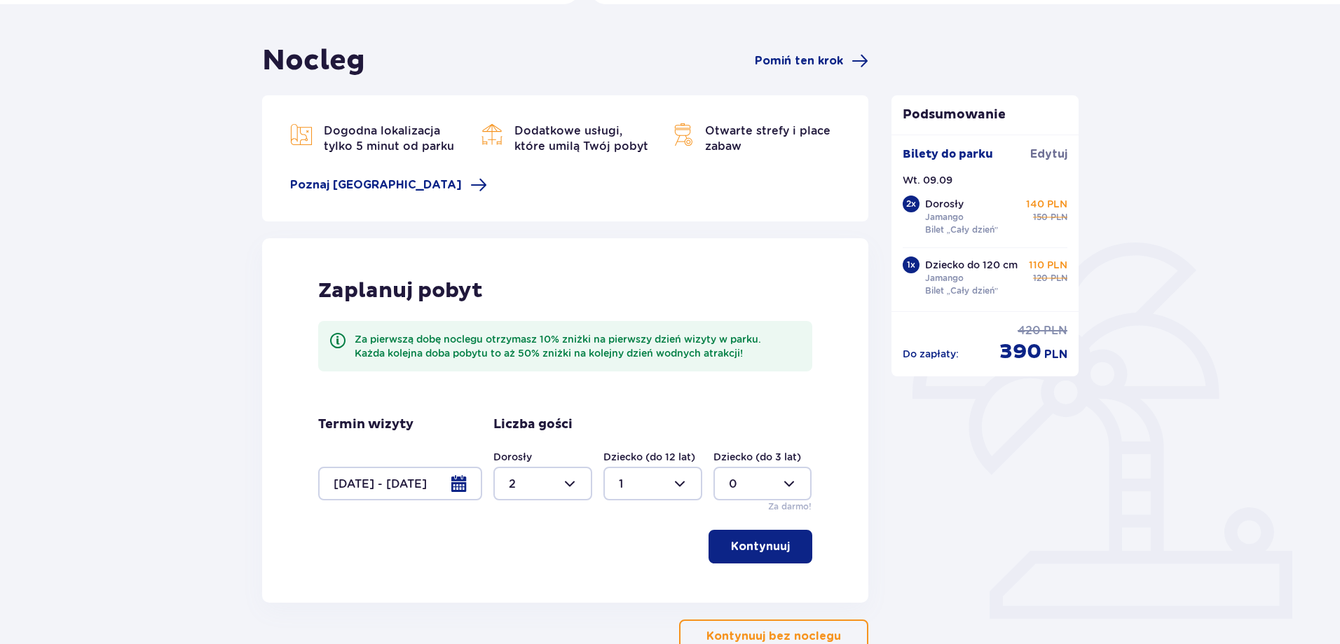
scroll to position [140, 0]
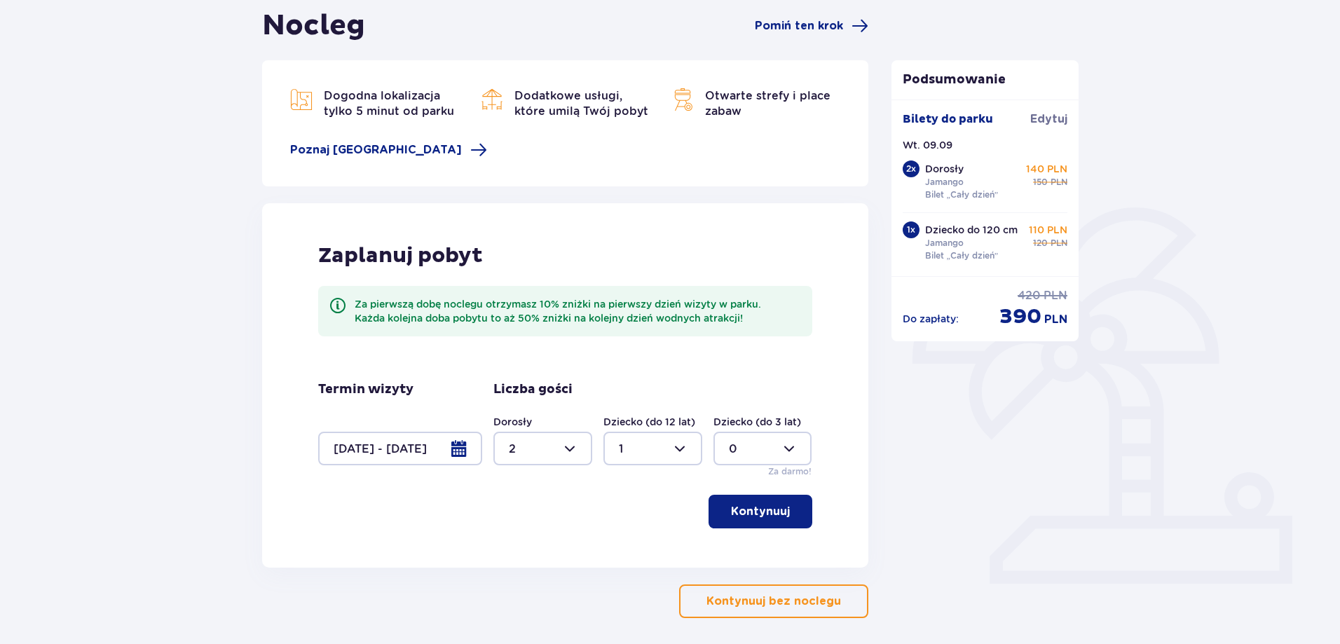
click at [731, 511] on p "Kontynuuj" at bounding box center [760, 511] width 59 height 15
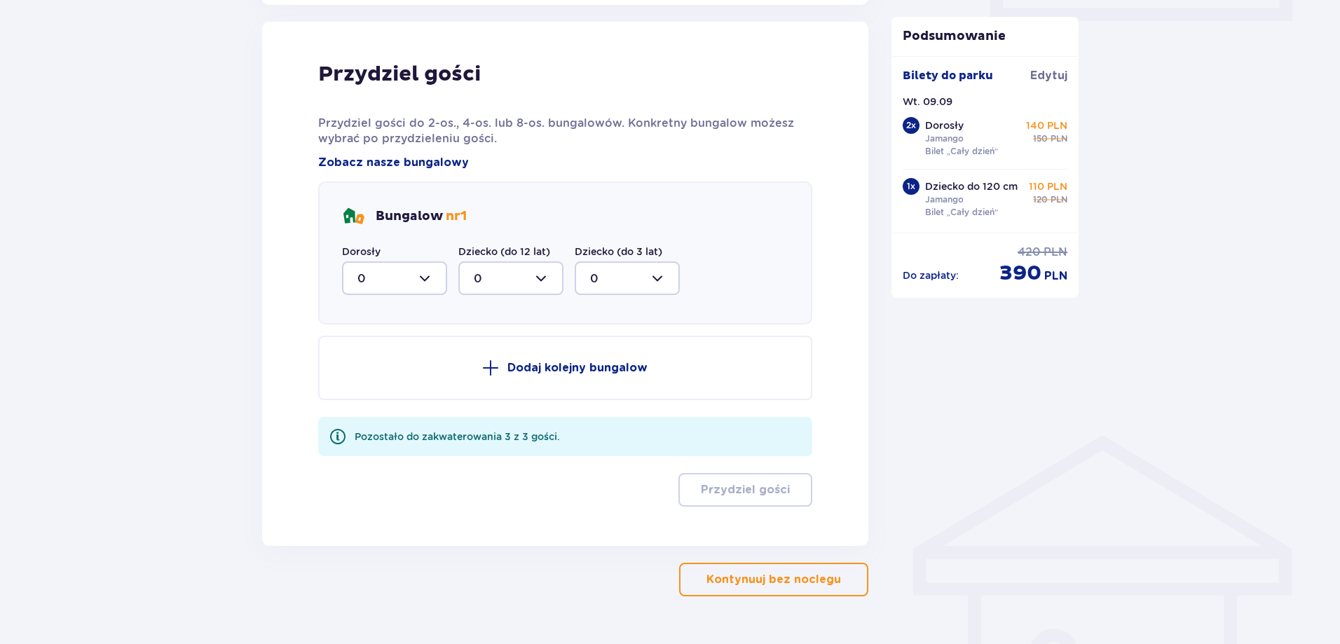
scroll to position [708, 0]
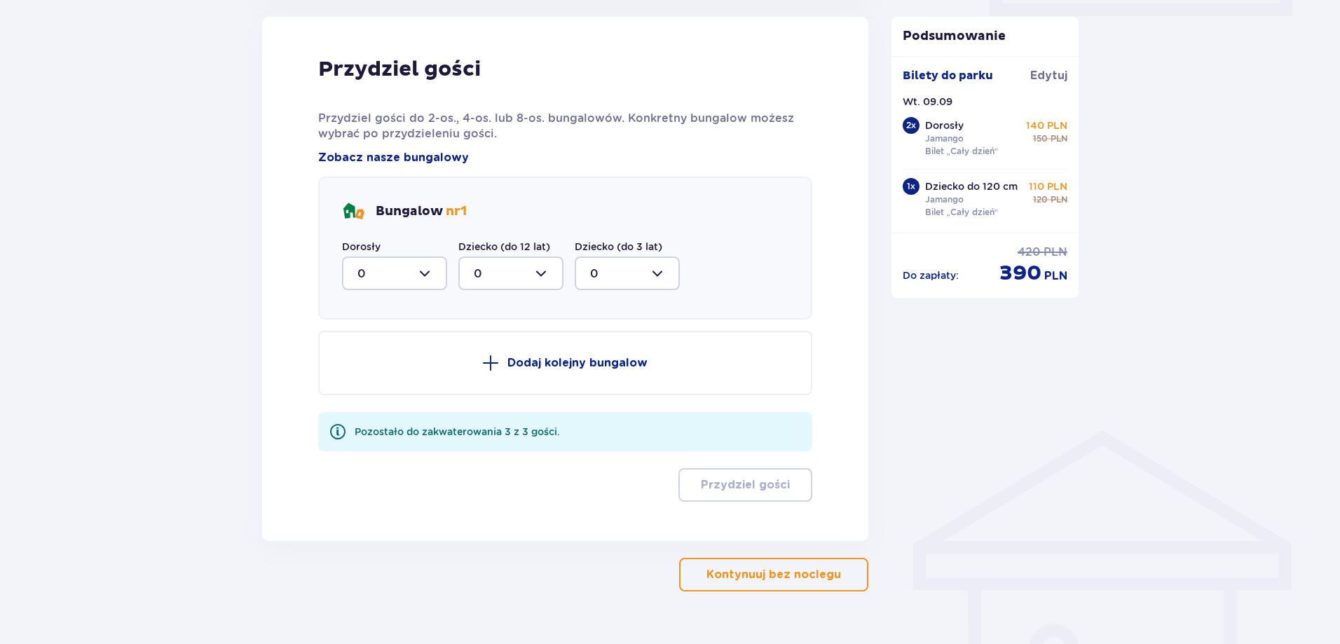
click at [409, 280] on div at bounding box center [394, 274] width 105 height 34
click at [366, 370] on div "2" at bounding box center [394, 374] width 74 height 15
type input "2"
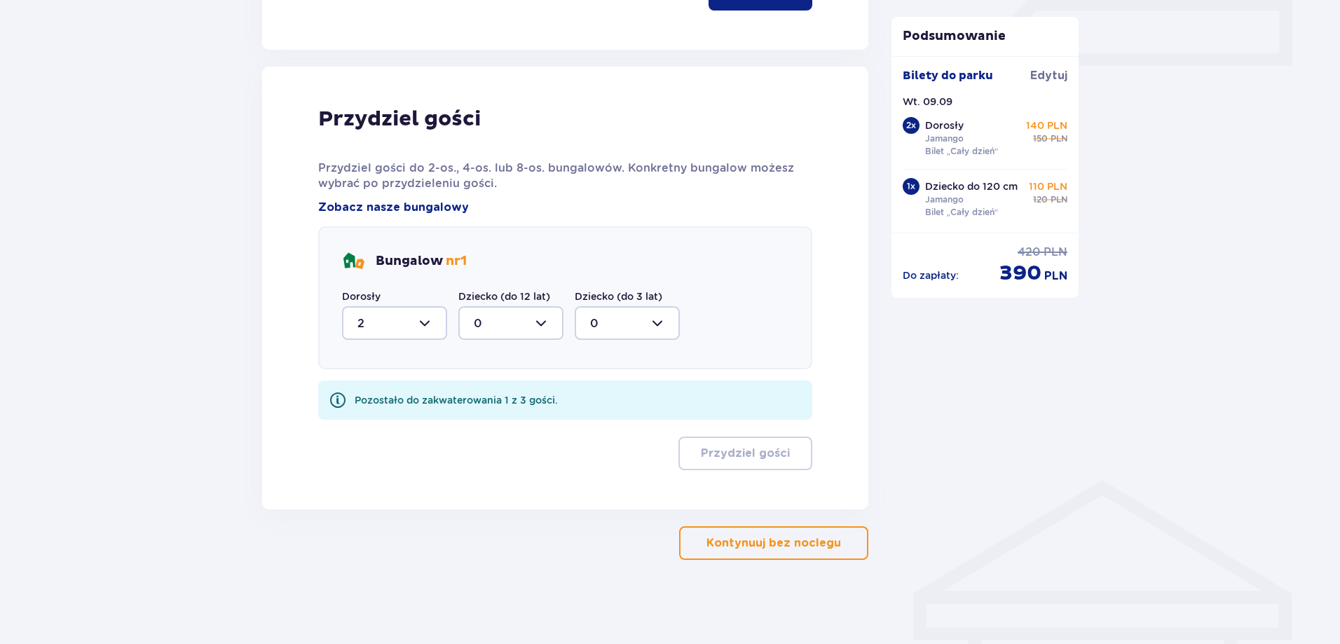
click at [484, 323] on div at bounding box center [510, 323] width 105 height 34
click at [482, 394] on div "1" at bounding box center [511, 395] width 74 height 15
type input "1"
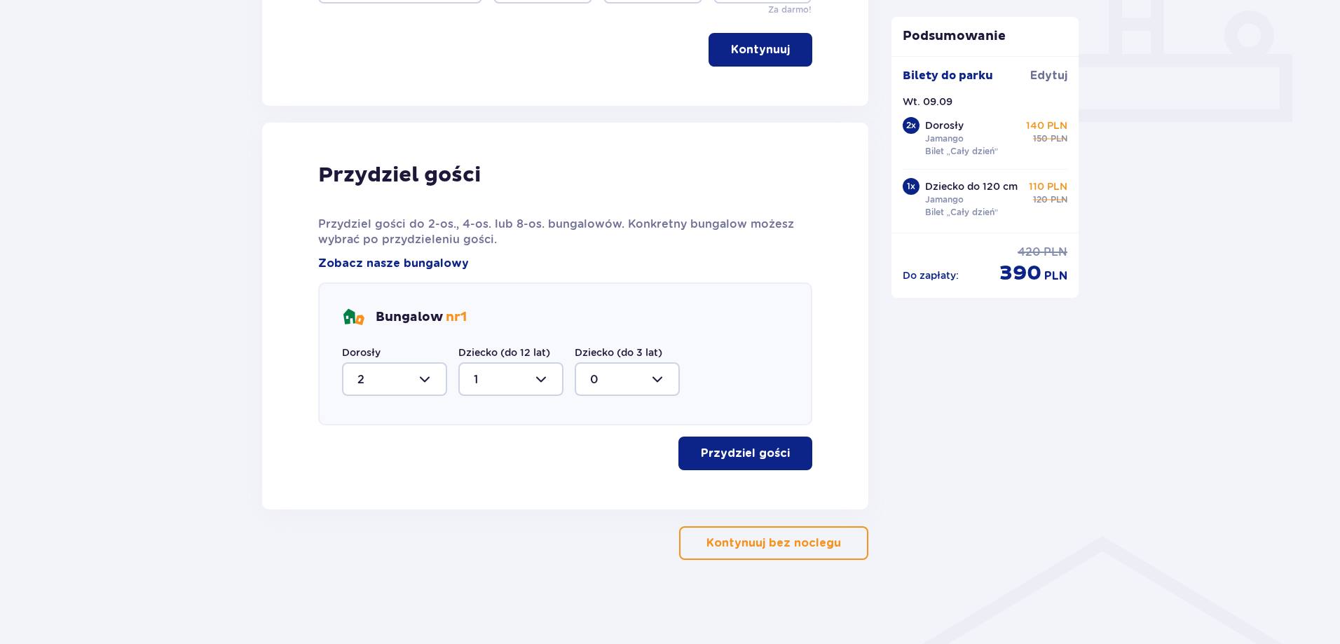
click at [706, 458] on p "Przydziel gości" at bounding box center [745, 453] width 89 height 15
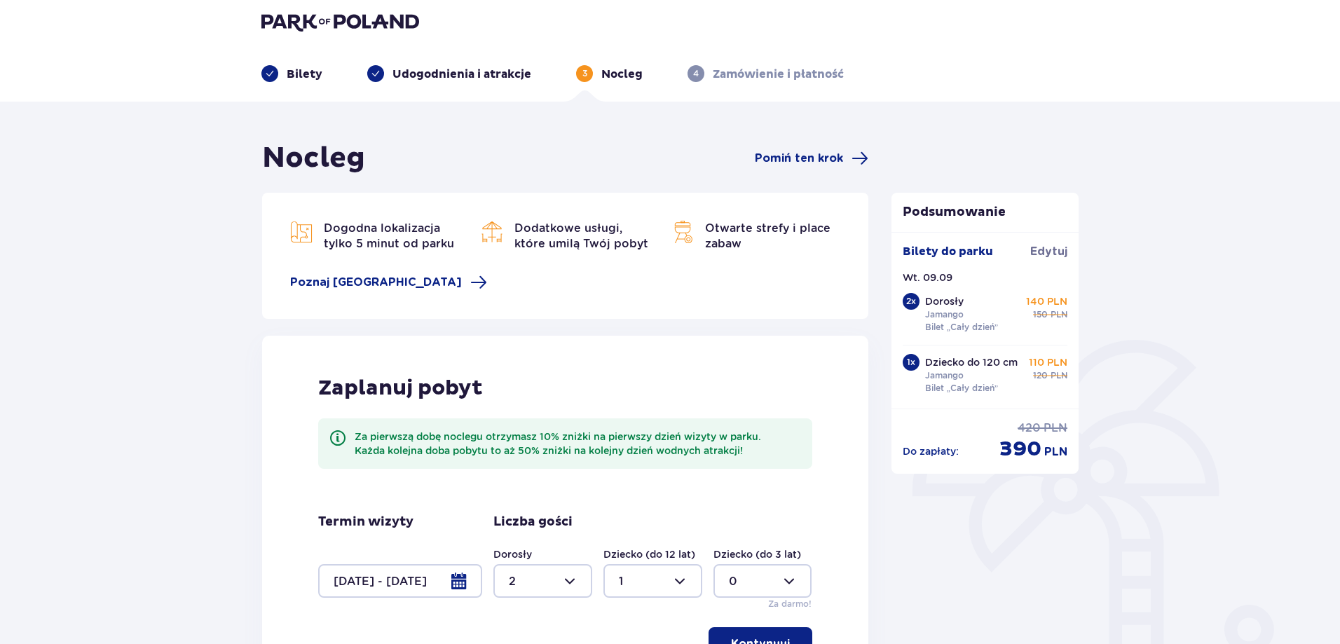
scroll to position [0, 0]
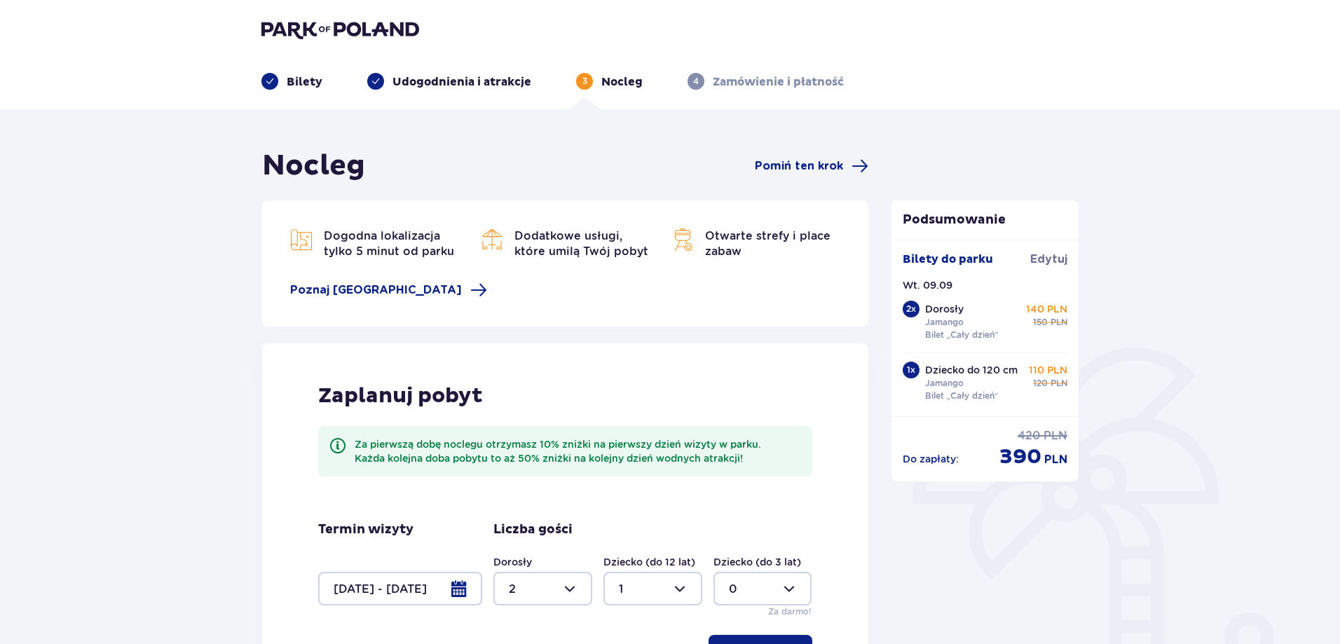
click at [293, 86] on p "Bilety" at bounding box center [305, 81] width 36 height 15
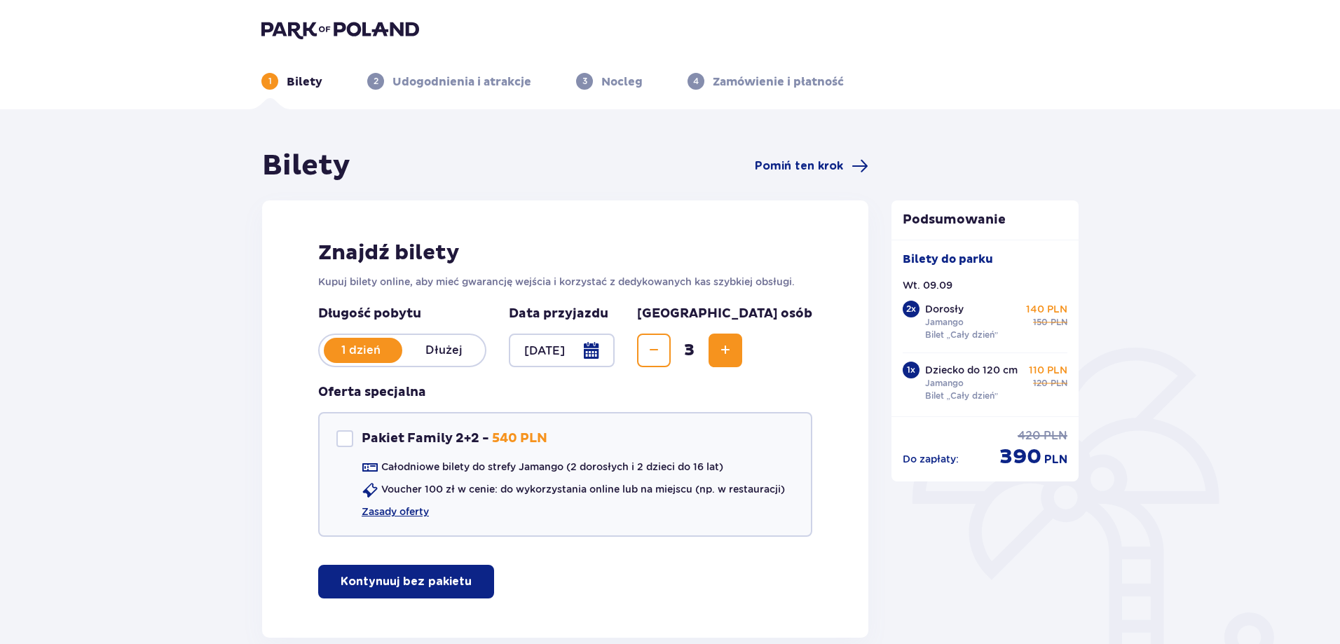
click at [440, 352] on p "Dłużej" at bounding box center [443, 350] width 83 height 15
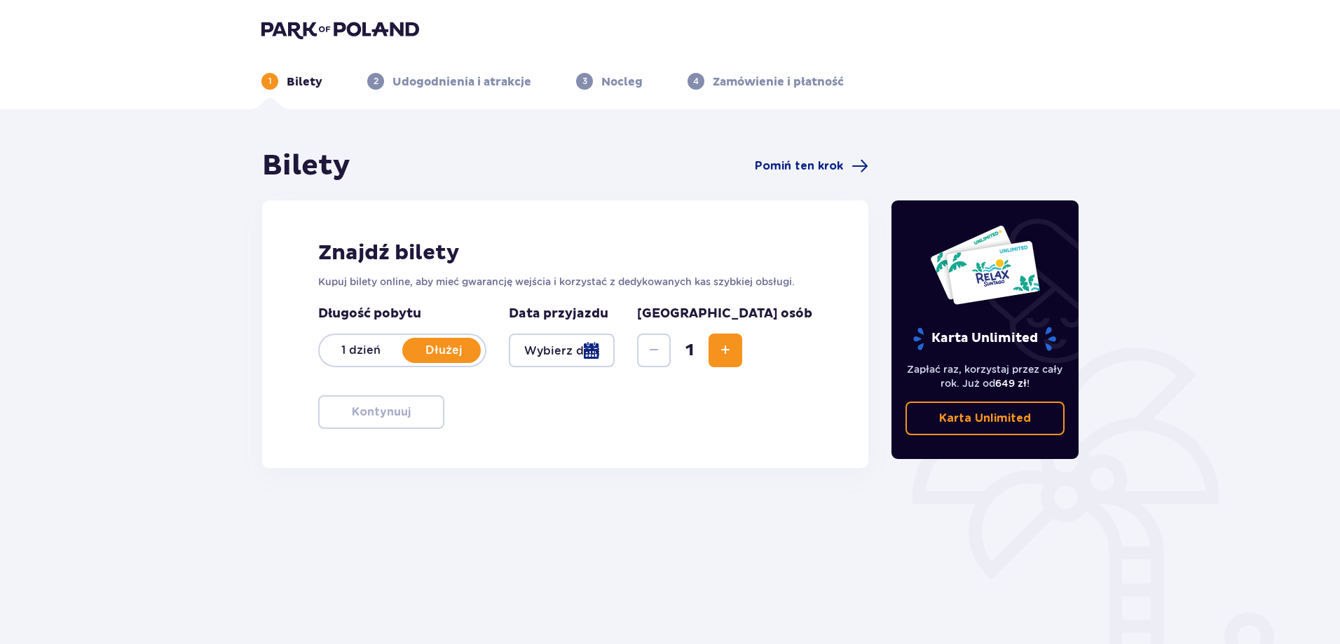
click at [615, 348] on div at bounding box center [562, 351] width 106 height 34
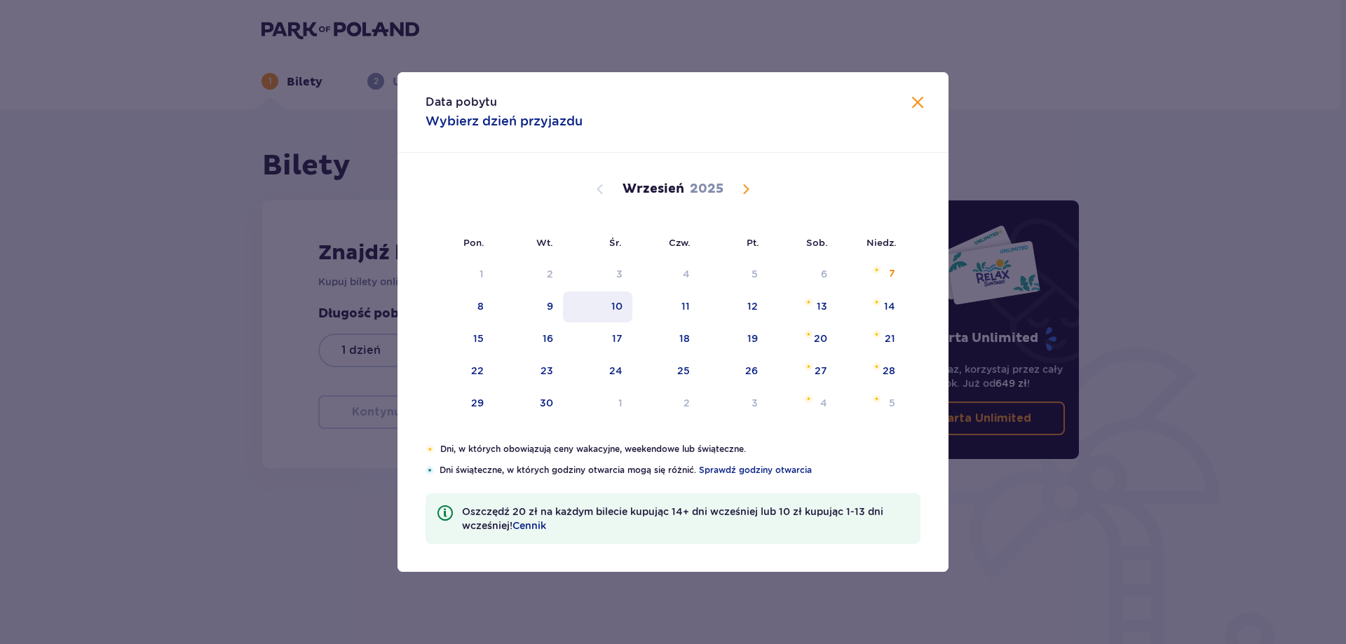
drag, startPoint x: 534, startPoint y: 315, endPoint x: 608, endPoint y: 308, distance: 73.9
click at [535, 315] on div "9" at bounding box center [527, 307] width 69 height 31
click at [623, 308] on div "10" at bounding box center [597, 307] width 69 height 31
type input "[DATE] - [DATE]"
